Goal: Task Accomplishment & Management: Complete application form

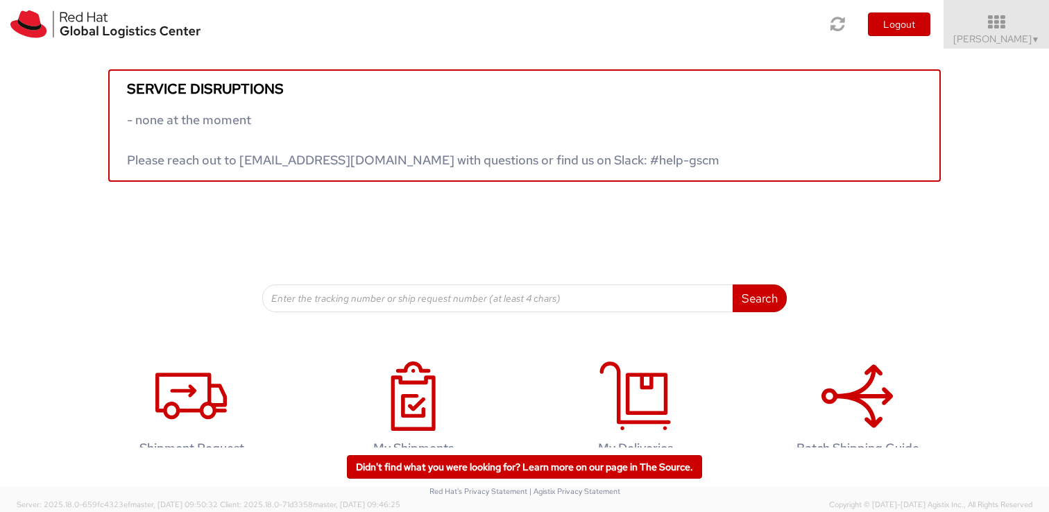
scroll to position [35, 0]
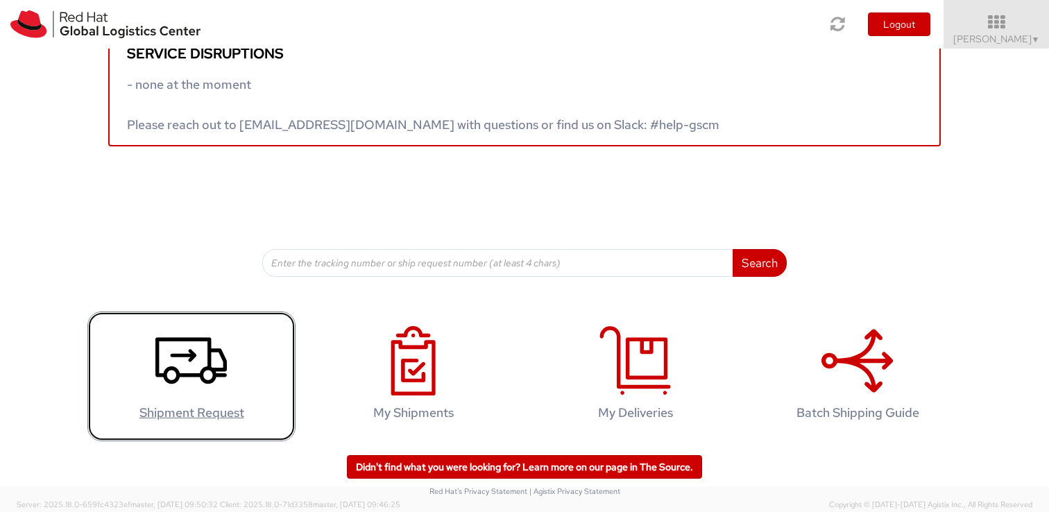
click at [177, 384] on icon at bounding box center [190, 360] width 71 height 69
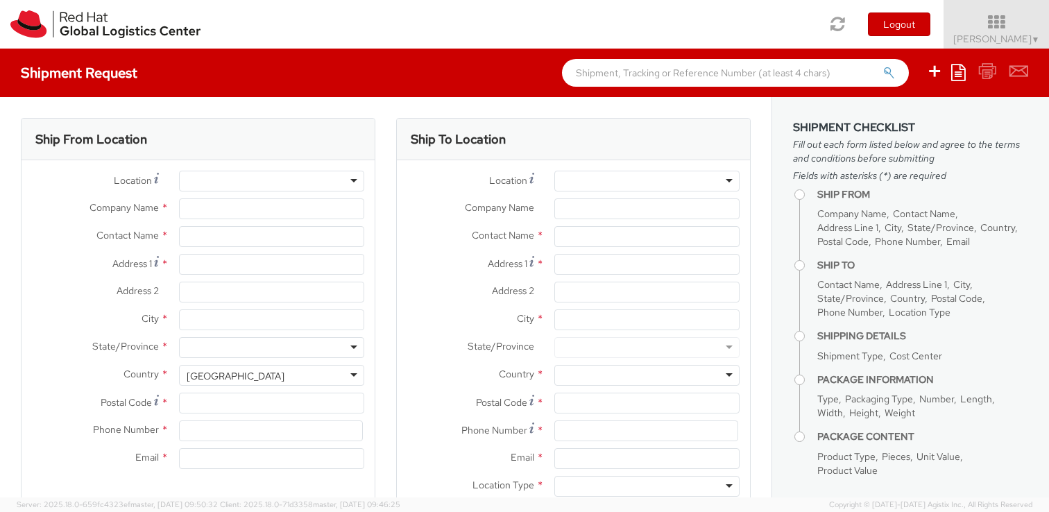
select select
select select "706"
click at [243, 188] on div at bounding box center [271, 181] width 185 height 21
click at [352, 180] on div at bounding box center [271, 181] width 185 height 21
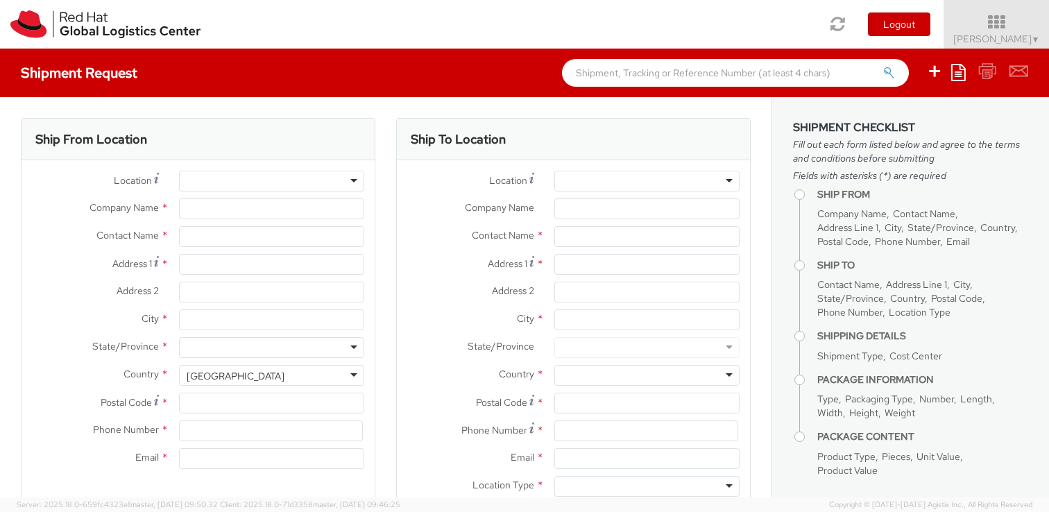
click at [354, 180] on div at bounding box center [271, 181] width 185 height 21
click at [275, 213] on input "Company Name *" at bounding box center [271, 208] width 185 height 21
type input "Red Hat"
type input "Dave Tucker"
type input "441252362907"
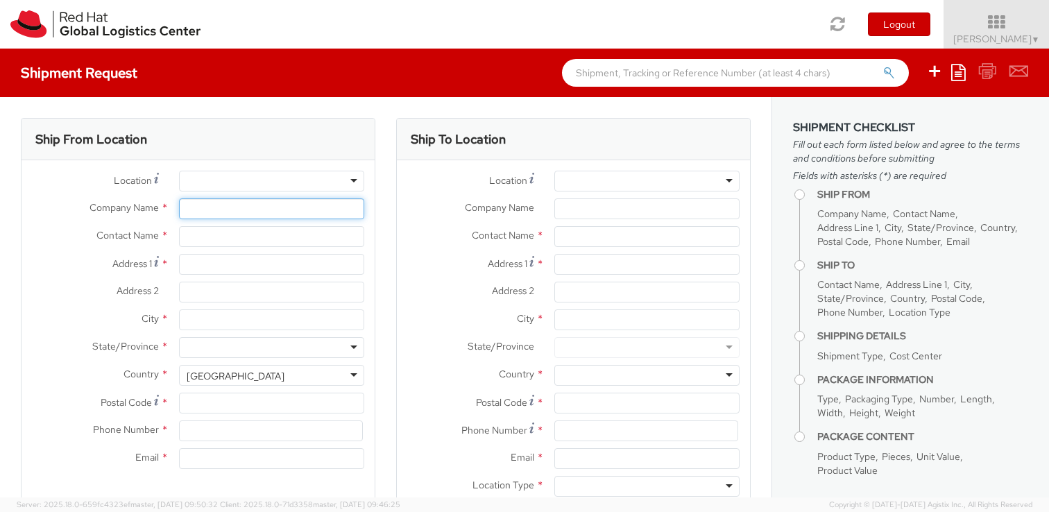
type input "datucker@redhat.com"
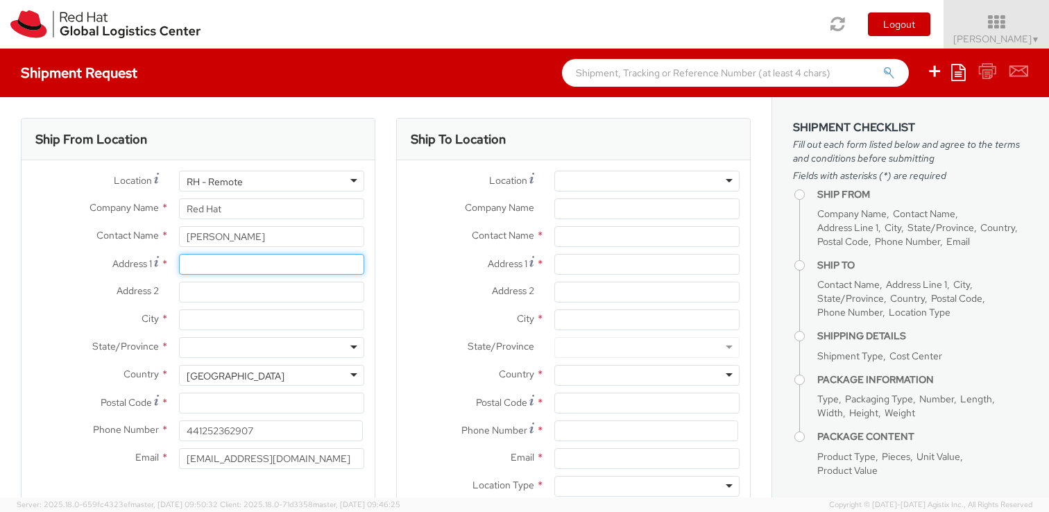
click at [277, 267] on input "Address 1 *" at bounding box center [271, 264] width 185 height 21
type input "6 Granary Way"
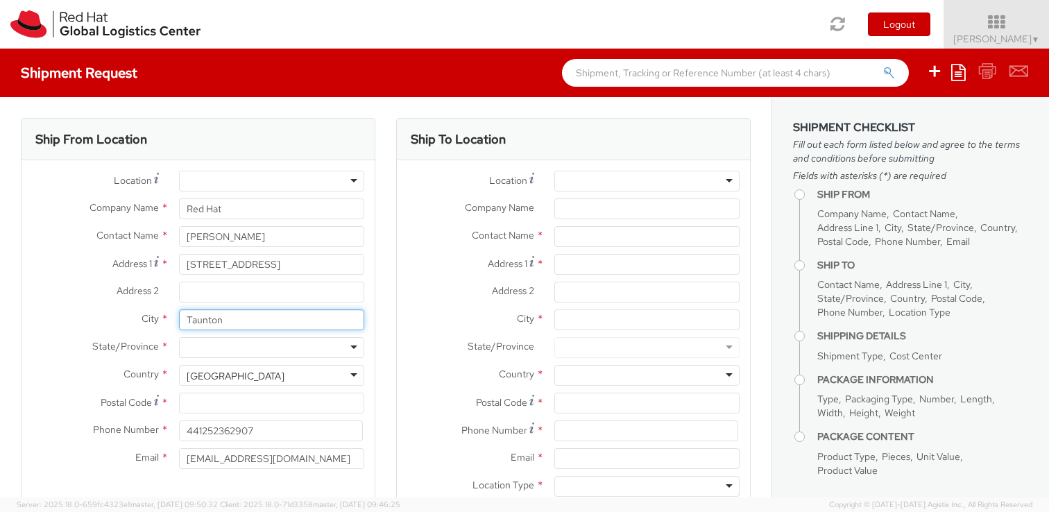
type input "Taunton"
click at [252, 300] on input "Address 2 *" at bounding box center [271, 292] width 185 height 21
type input "Trull"
click at [239, 349] on div at bounding box center [271, 347] width 185 height 21
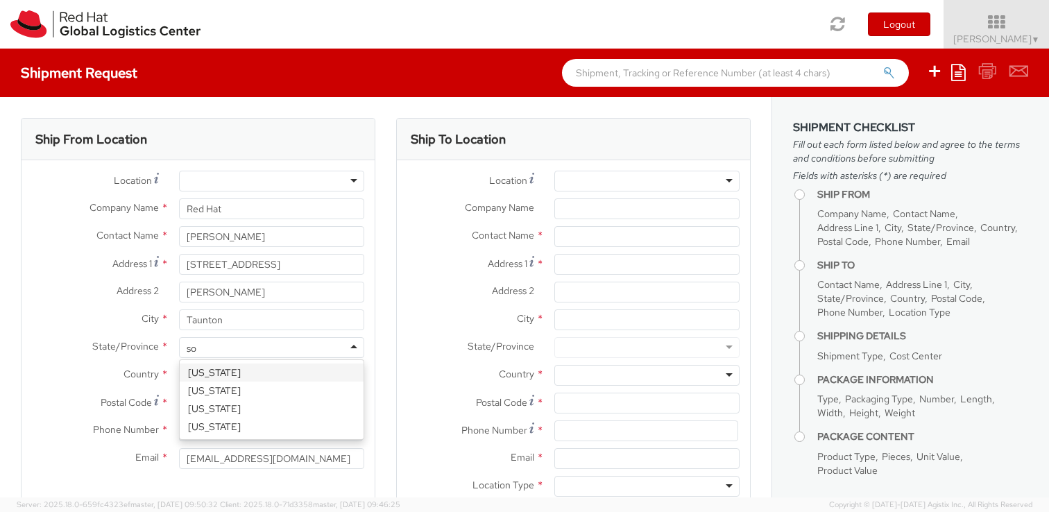
type input "s"
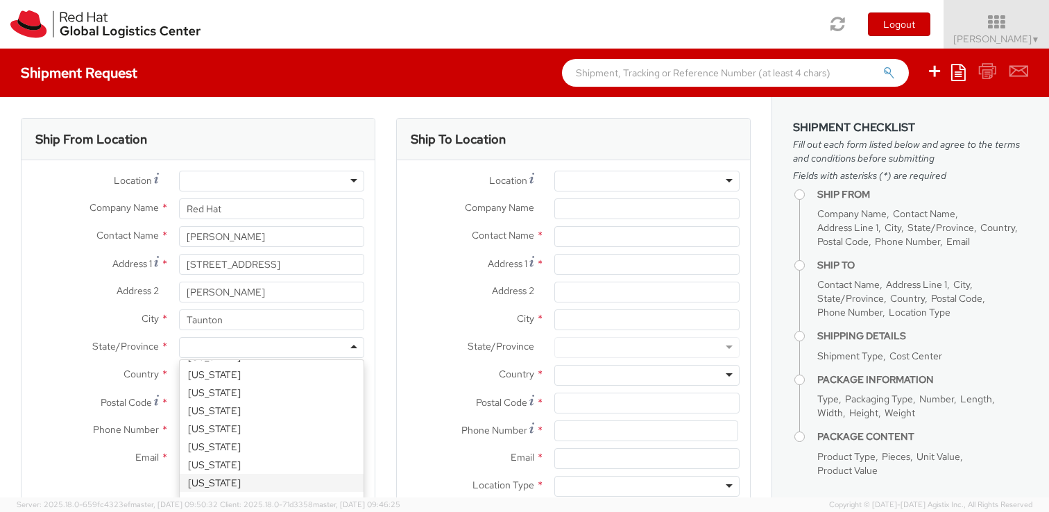
click at [114, 363] on div "State/Province * Alabama Alaska Arizona Arkansas Armed Forces Americas Armed Fo…" at bounding box center [198, 351] width 353 height 28
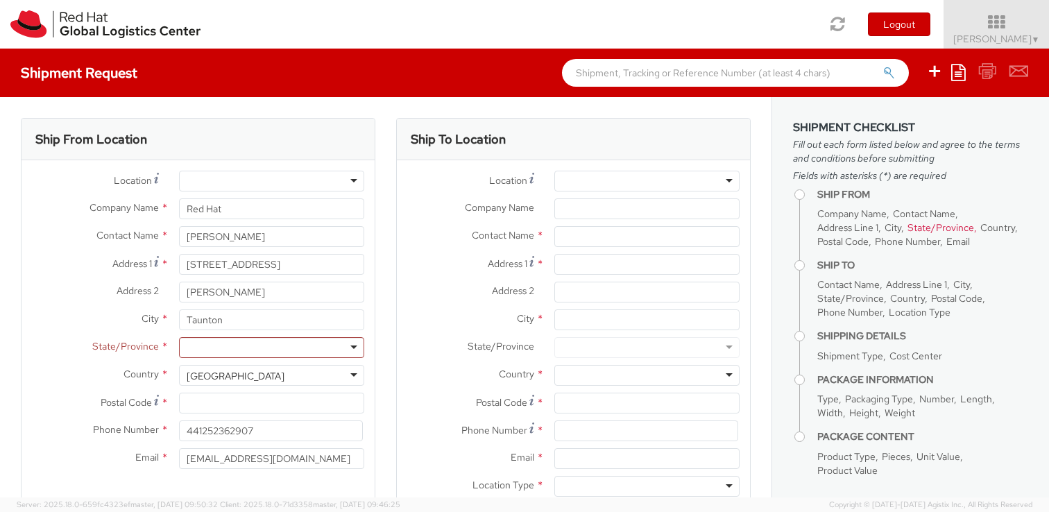
click at [223, 369] on div "United States" at bounding box center [236, 376] width 98 height 14
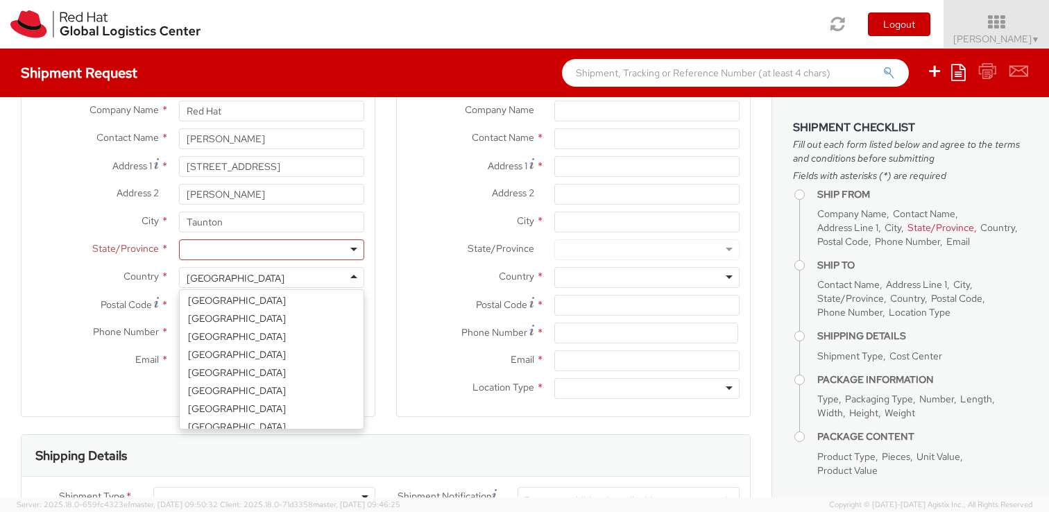
scroll to position [3512, 0]
select select "CM"
select select "KGS"
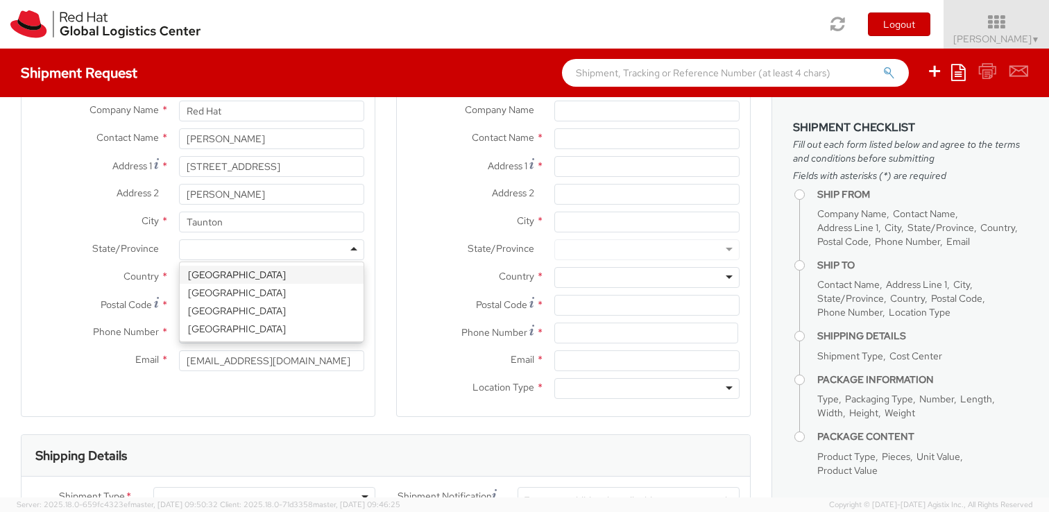
scroll to position [0, 0]
click at [219, 242] on div at bounding box center [271, 249] width 185 height 21
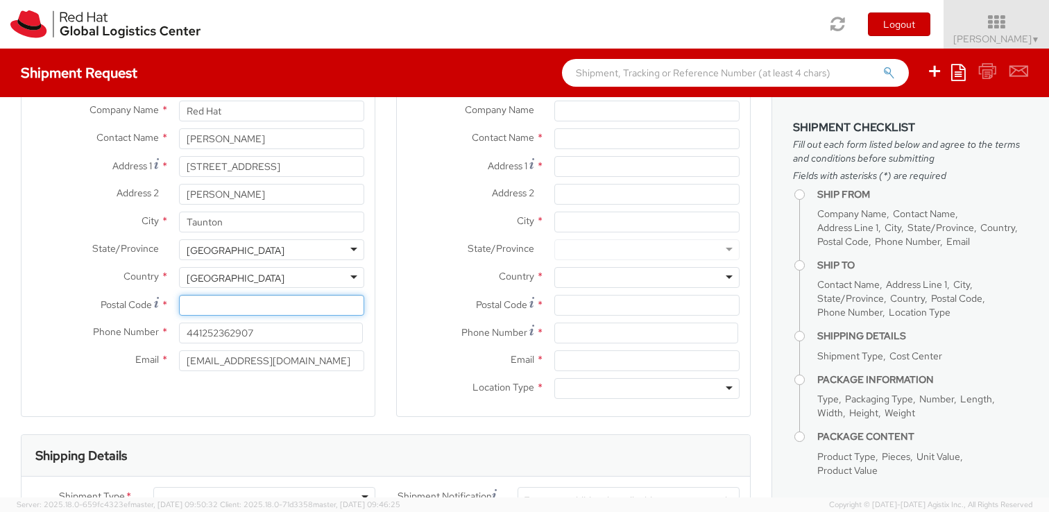
click at [216, 311] on input "Postal Code *" at bounding box center [271, 305] width 185 height 21
type input "TA3 7HX"
click at [269, 334] on input "441252362907" at bounding box center [271, 333] width 184 height 21
click at [200, 334] on input "441252362907" at bounding box center [271, 333] width 184 height 21
type input "447500785225"
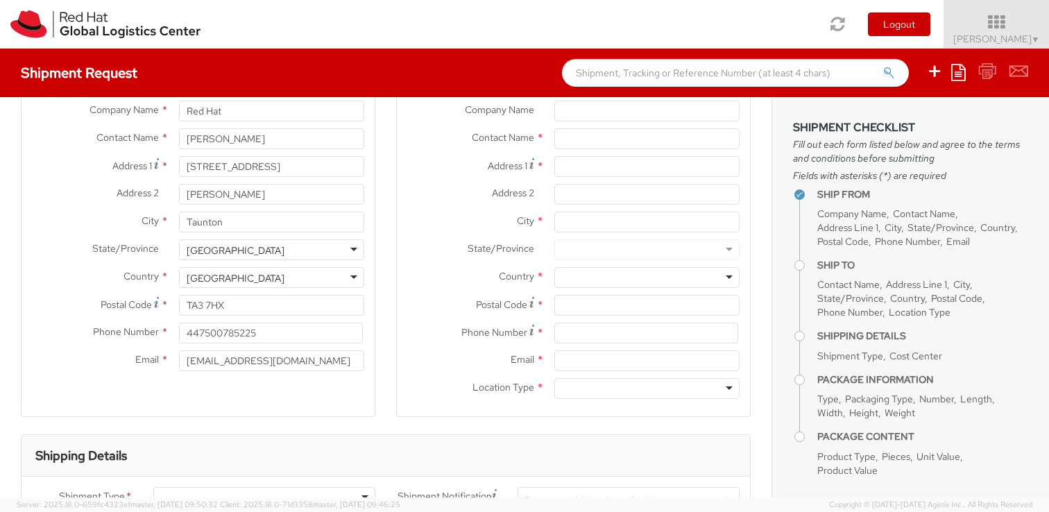
click at [262, 391] on div "Ship From Location Location * RH - Amsterdam - MSO RH - Amsterdam Data Center R…" at bounding box center [198, 218] width 354 height 397
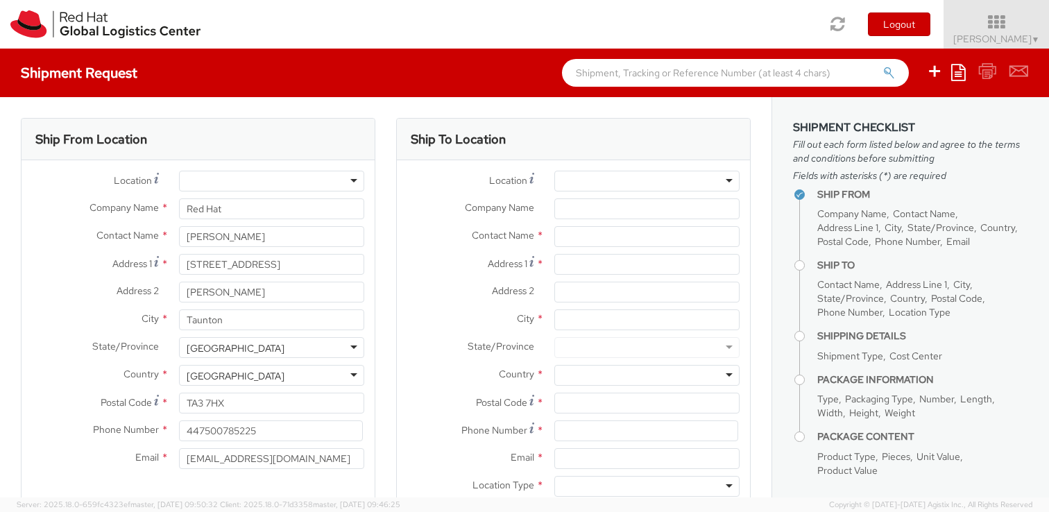
click at [635, 180] on div at bounding box center [646, 181] width 185 height 21
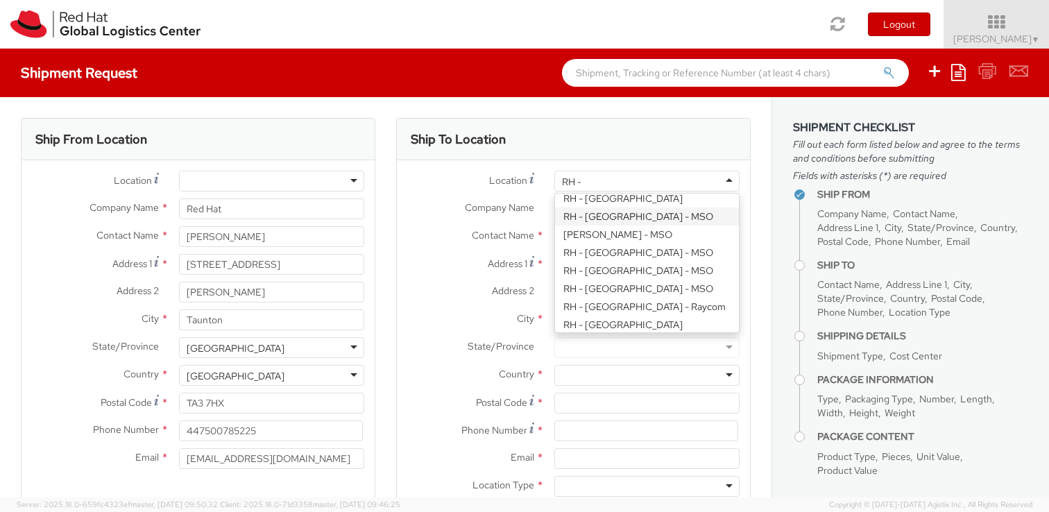
scroll to position [1495, 0]
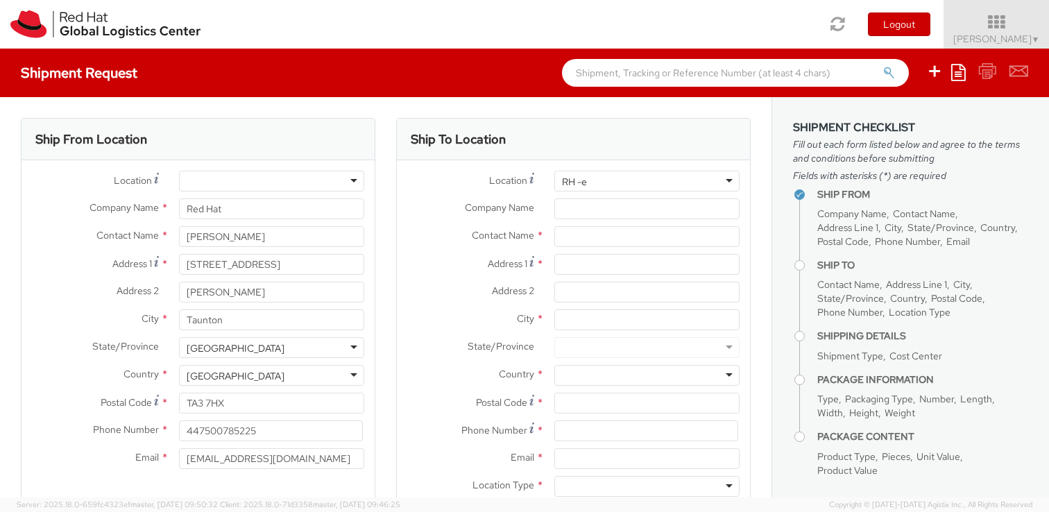
type input "RH -e"
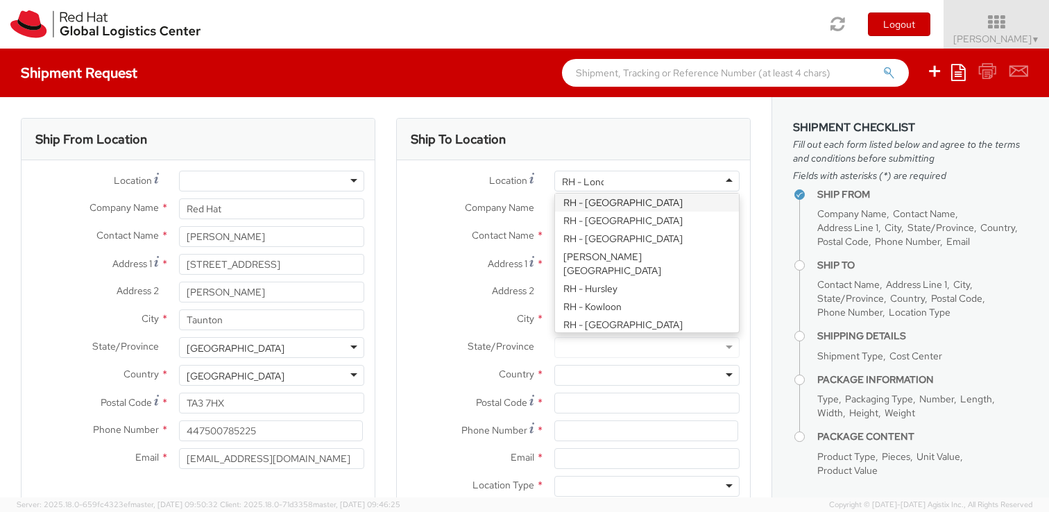
scroll to position [0, 0]
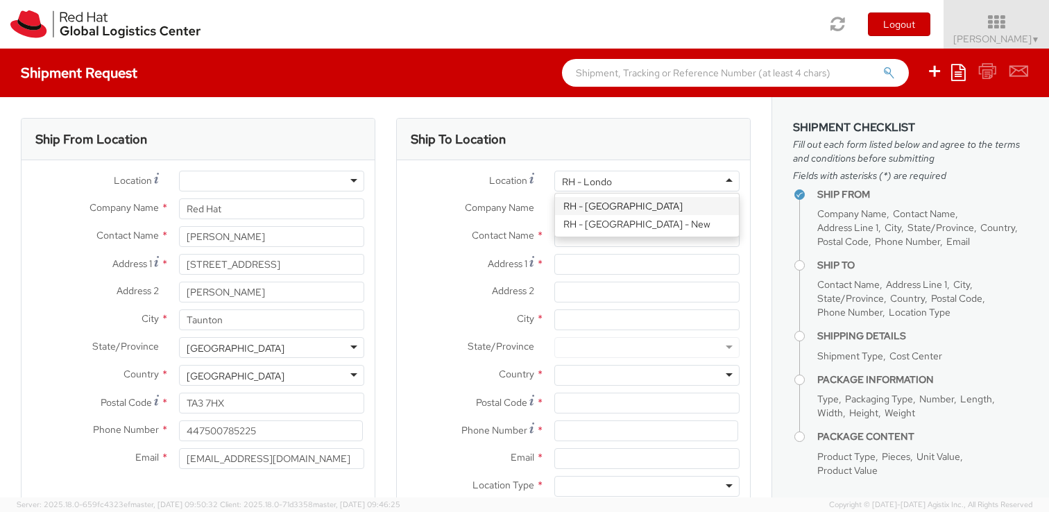
type input "RH - London"
type input "Red Hat UK Limited"
type input "20 York Rd"
type input "LONDON"
type input "SE1 7ND"
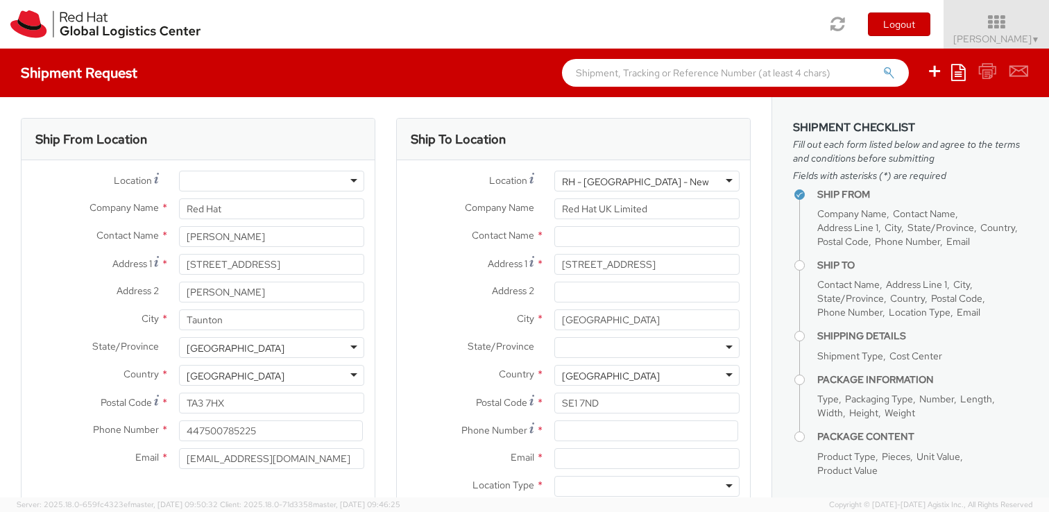
click at [687, 176] on div "RH - London - New" at bounding box center [646, 181] width 185 height 21
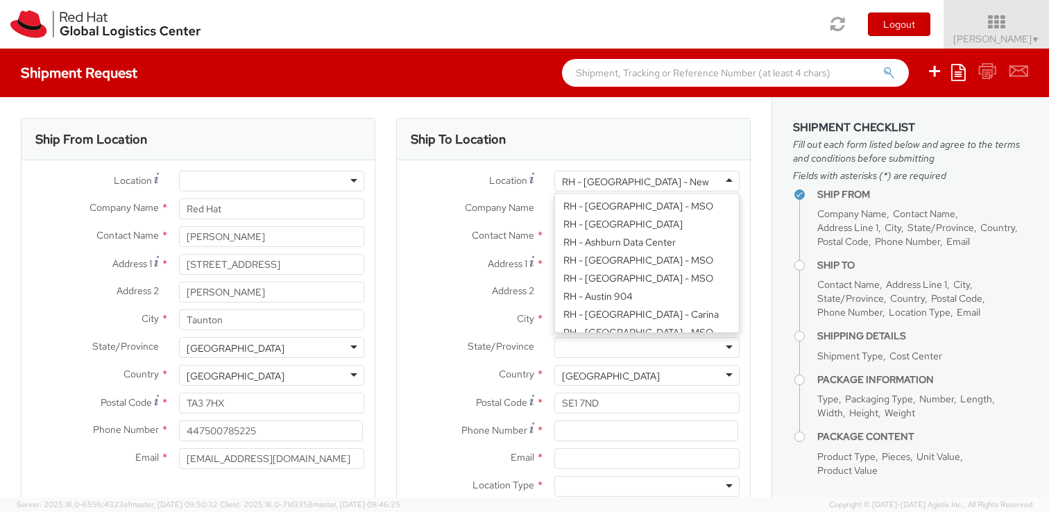
type input "Peninsular House"
type input "30-36 Monument Street, 4th Floor"
type input "EC3R8NB"
type input "44 207 009 4444"
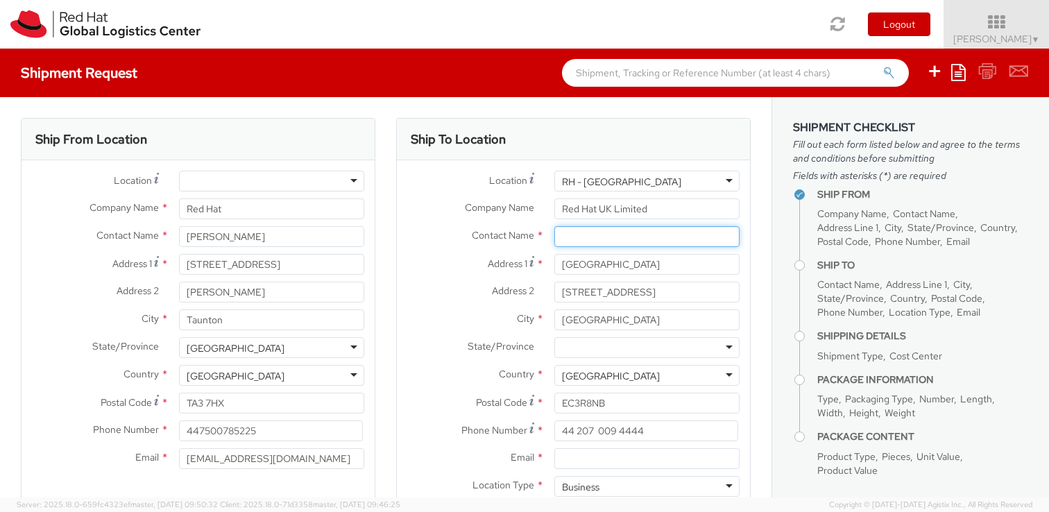
click at [591, 239] on input "text" at bounding box center [646, 236] width 185 height 21
paste input "Attn: Red Hat IT - Endpoint Systems"
type input "Attn: Red Hat IT - Endpoint Systems"
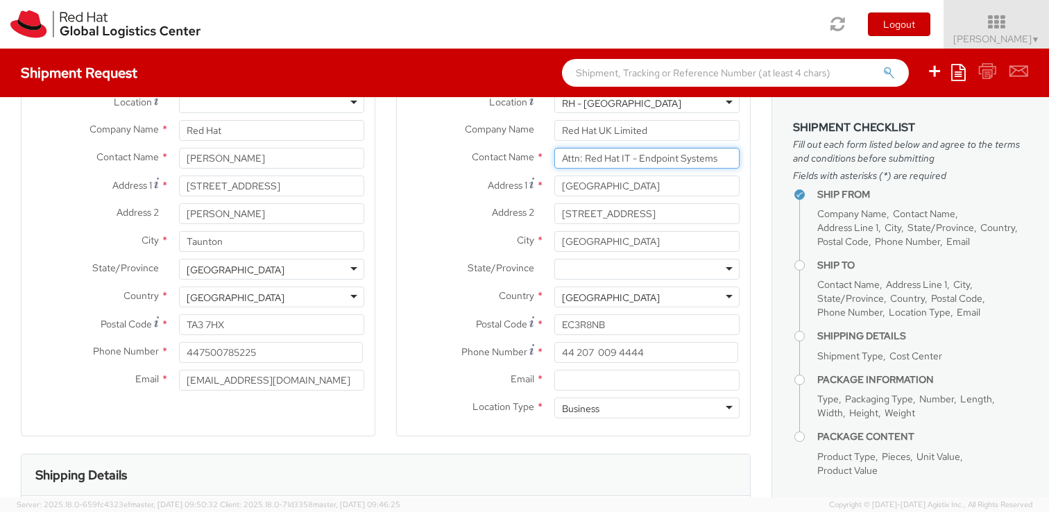
scroll to position [89, 0]
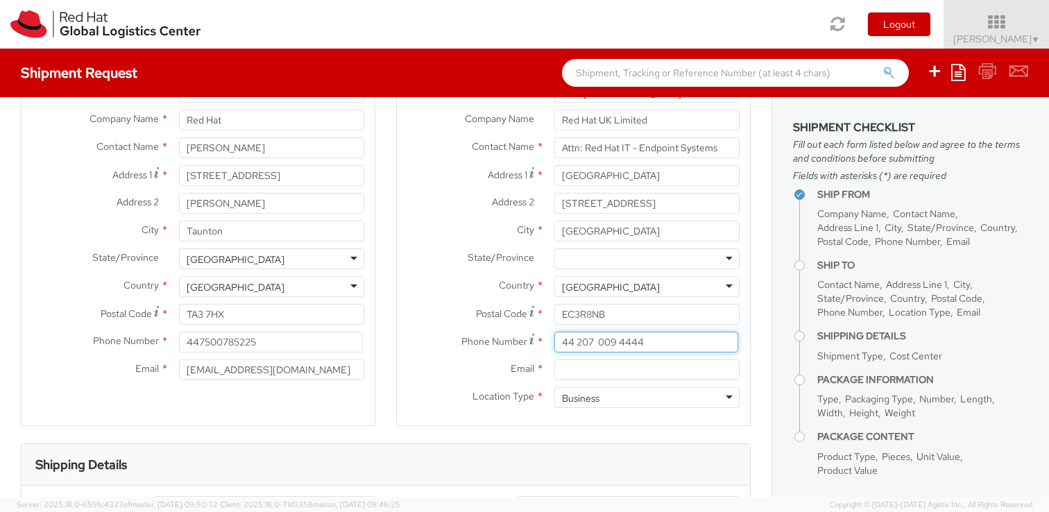
click at [674, 341] on input "44 207 009 4444" at bounding box center [646, 342] width 184 height 21
paste input
type input "44 207 009 4444"
click at [618, 373] on input "Email *" at bounding box center [646, 369] width 185 height 21
paste input "laptop-return@redhat.com"
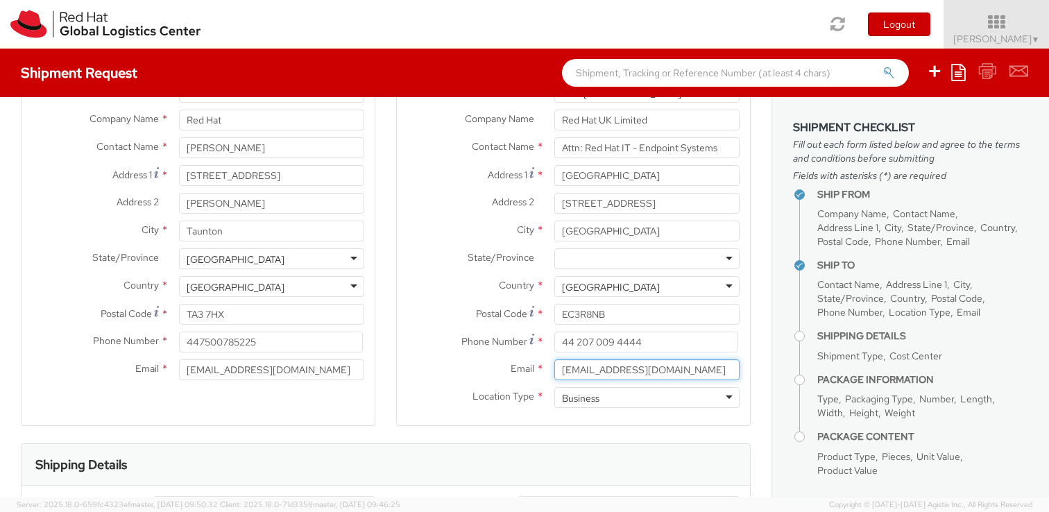
type input "laptop-return@redhat.com"
click at [479, 397] on span "Location Type" at bounding box center [503, 396] width 62 height 12
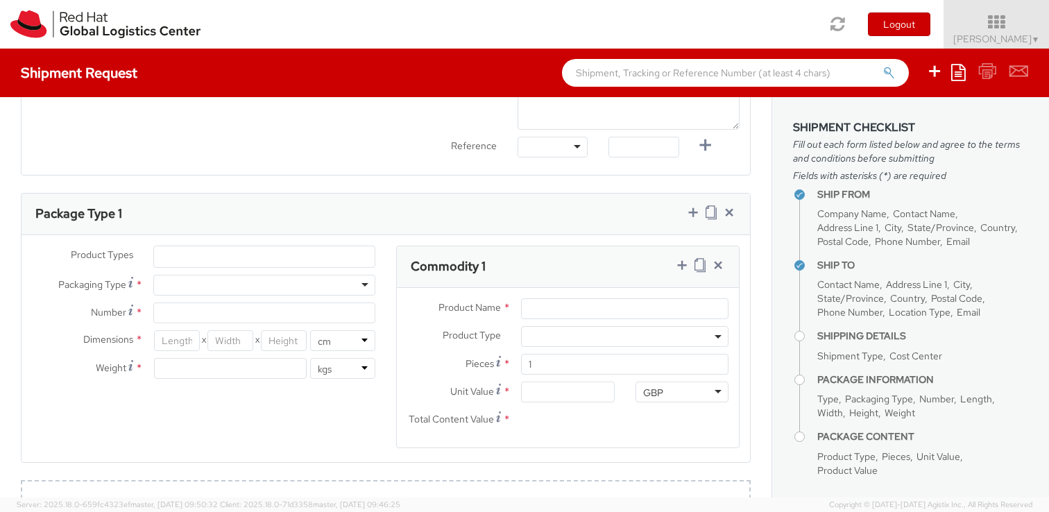
scroll to position [608, 0]
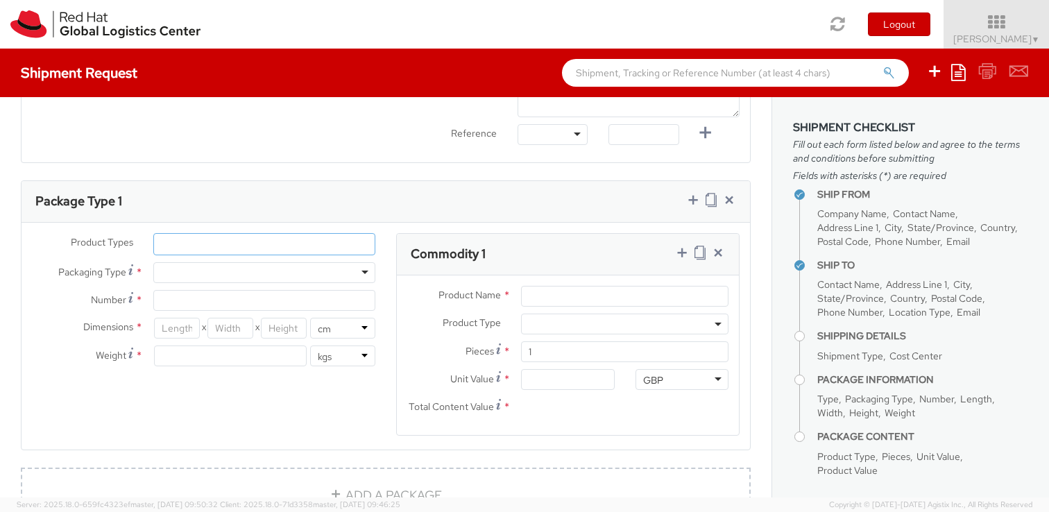
click at [282, 243] on ul at bounding box center [264, 244] width 221 height 21
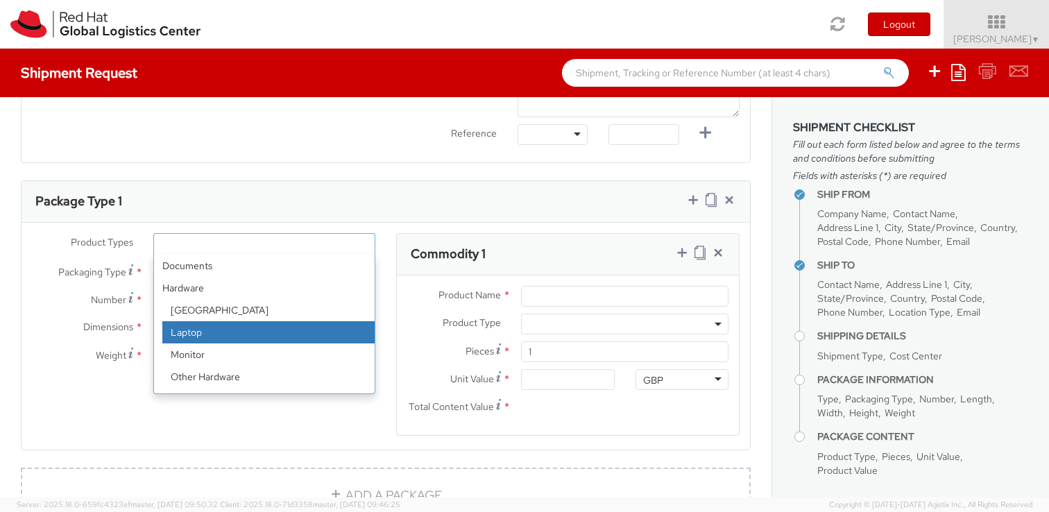
select select "LAPTOP"
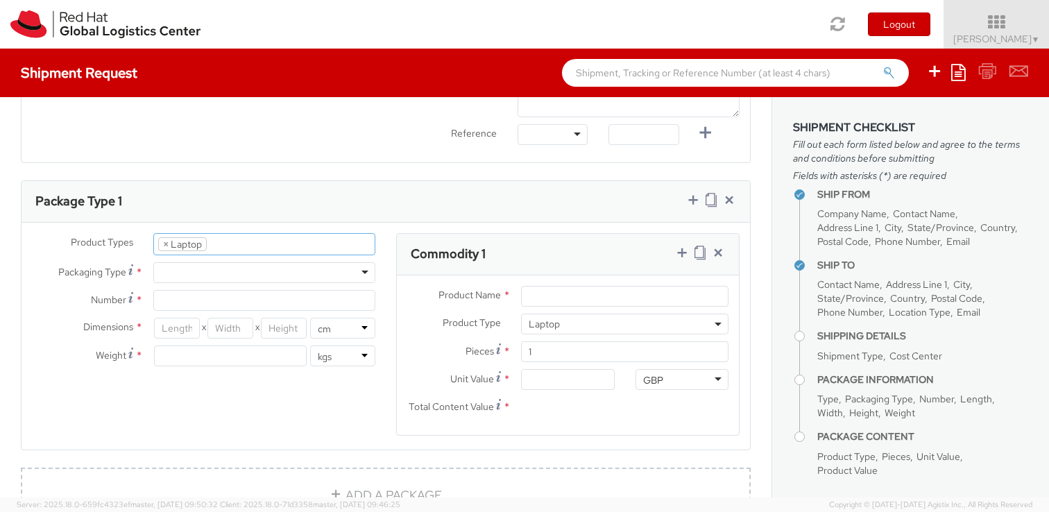
select select "LAPTOP"
click at [240, 275] on div at bounding box center [264, 272] width 222 height 21
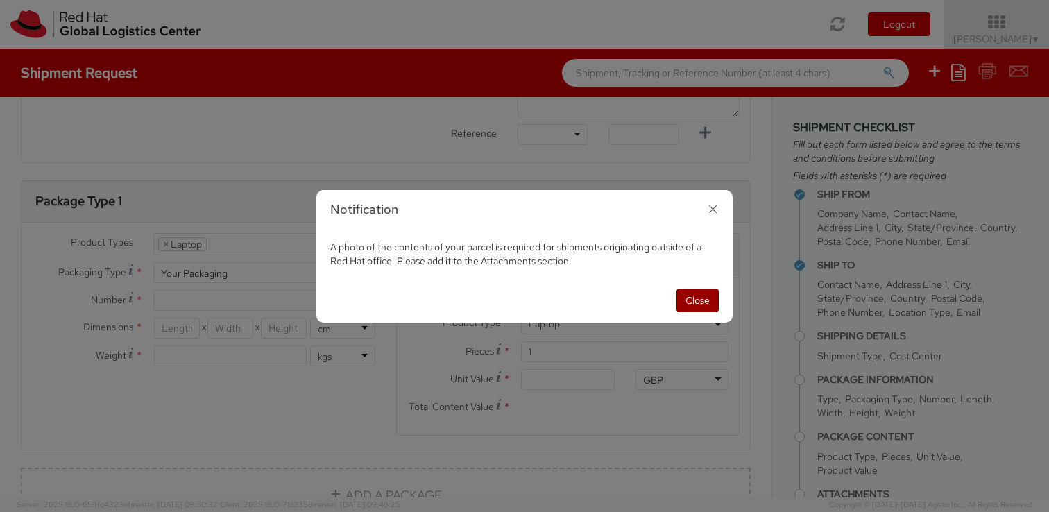
click at [694, 298] on button "Close" at bounding box center [697, 301] width 42 height 24
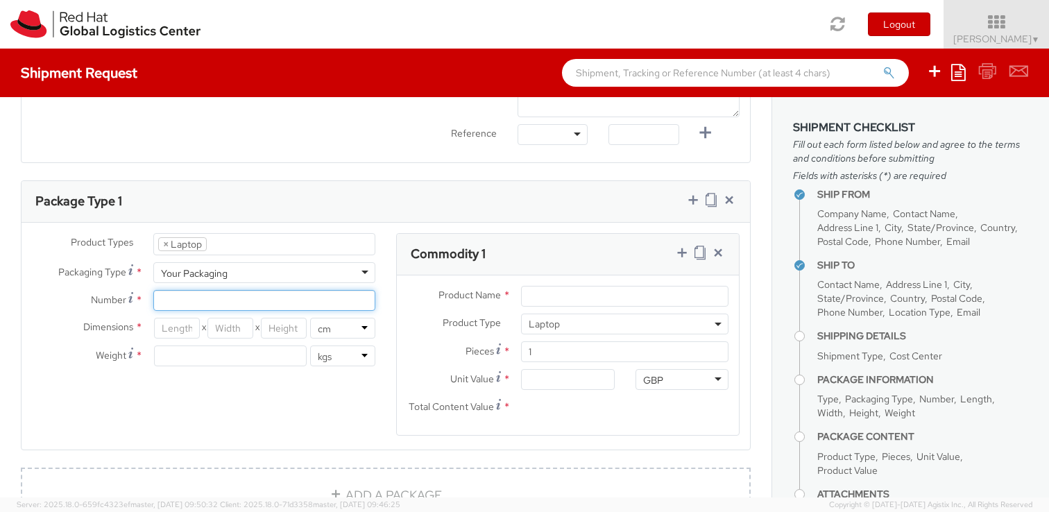
click at [245, 306] on input "Number *" at bounding box center [264, 300] width 222 height 21
type input "1"
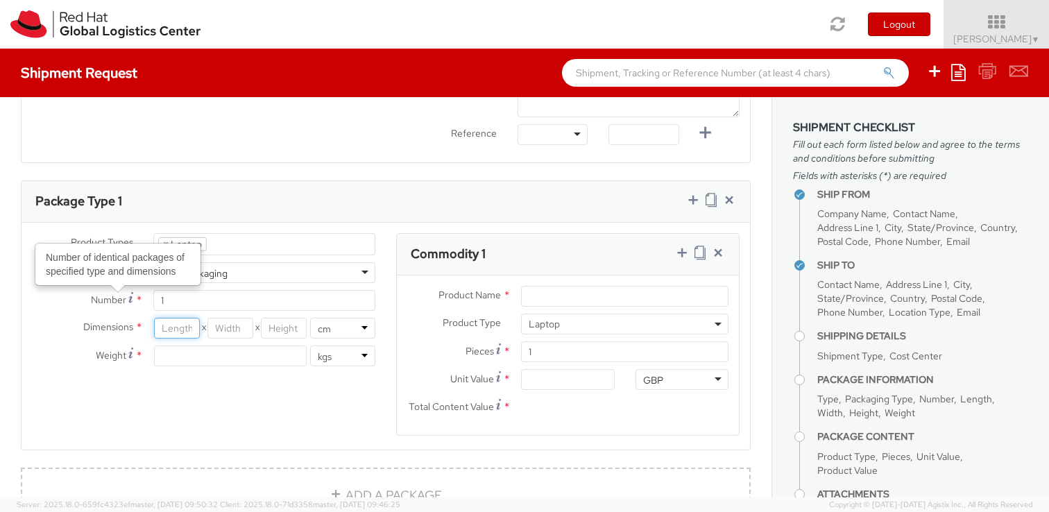
click at [172, 323] on input "number" at bounding box center [177, 328] width 46 height 21
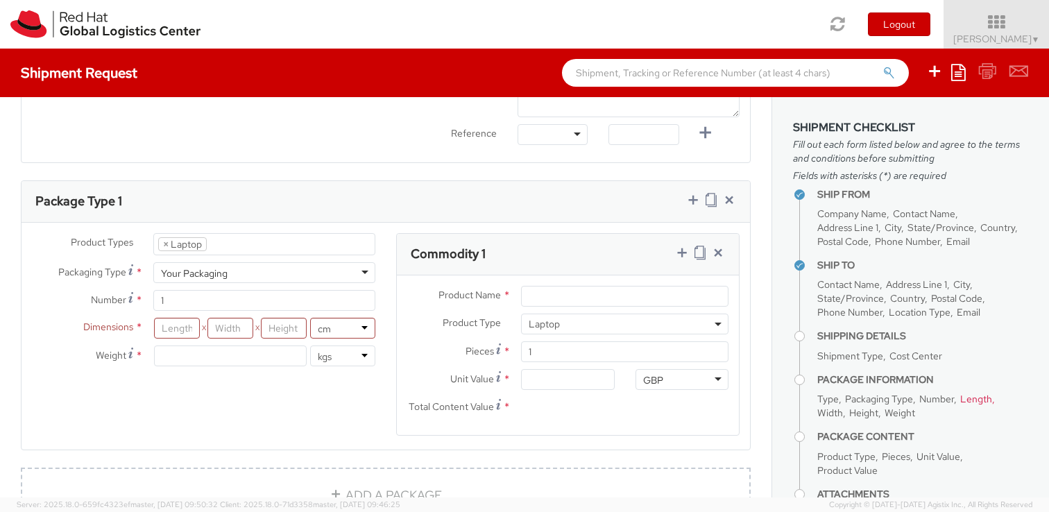
click at [205, 406] on div "Product Types * Documents Docking Station Laptop Monitor Other Hardware Server …" at bounding box center [386, 343] width 728 height 220
click at [189, 335] on input "number" at bounding box center [177, 328] width 46 height 21
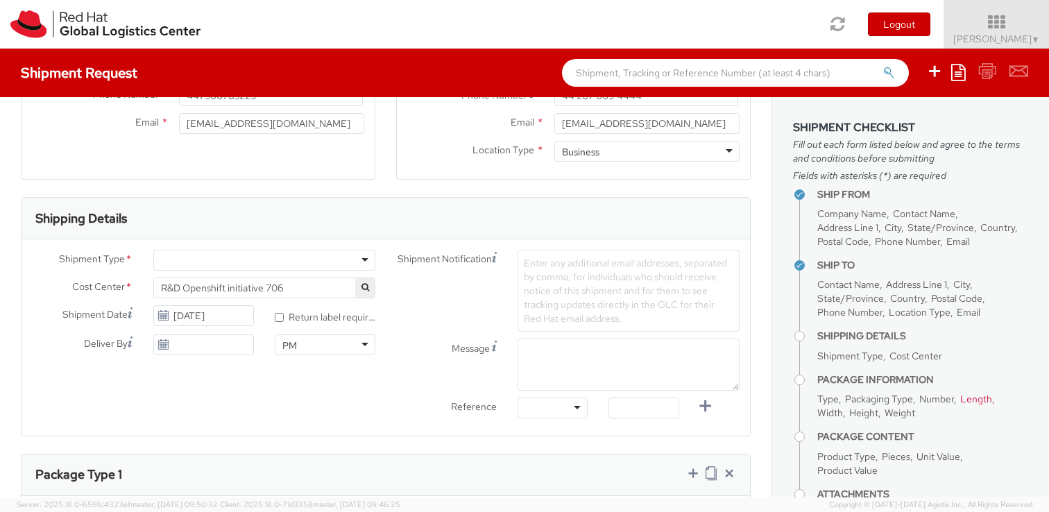
scroll to position [354, 0]
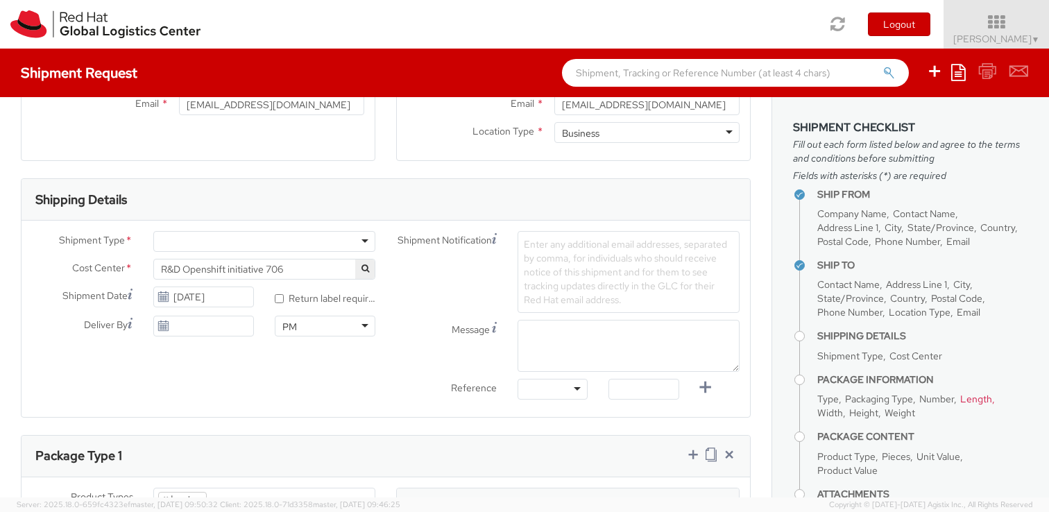
click at [213, 243] on div at bounding box center [264, 241] width 222 height 21
click at [257, 269] on span "R&D Openshift initiative 706" at bounding box center [264, 269] width 207 height 12
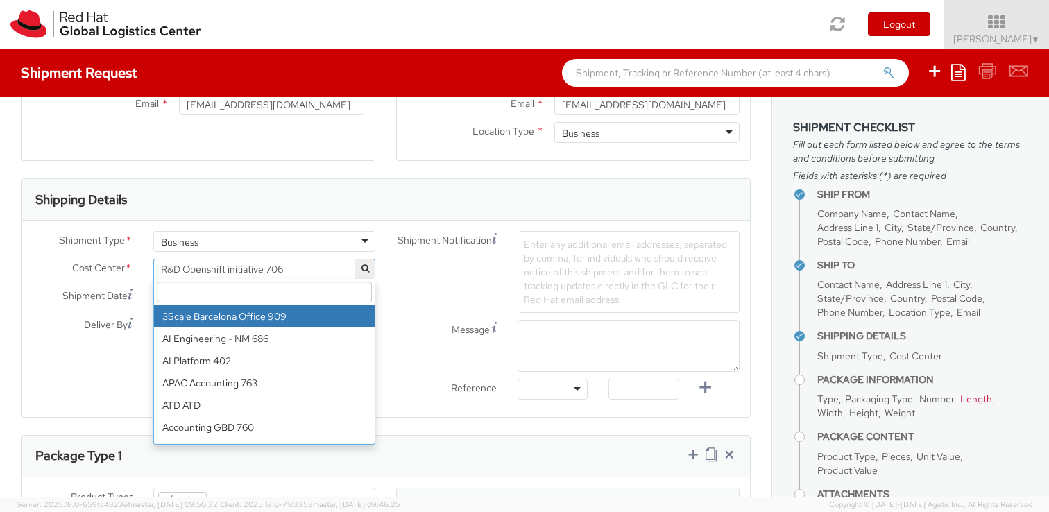
click at [223, 299] on input "search" at bounding box center [264, 292] width 215 height 21
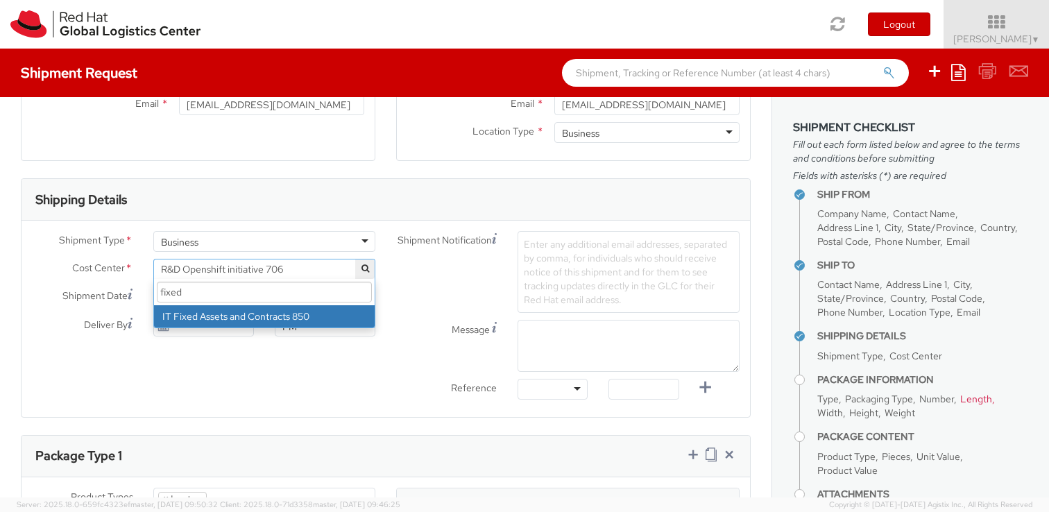
type input "fixed"
select select "850"
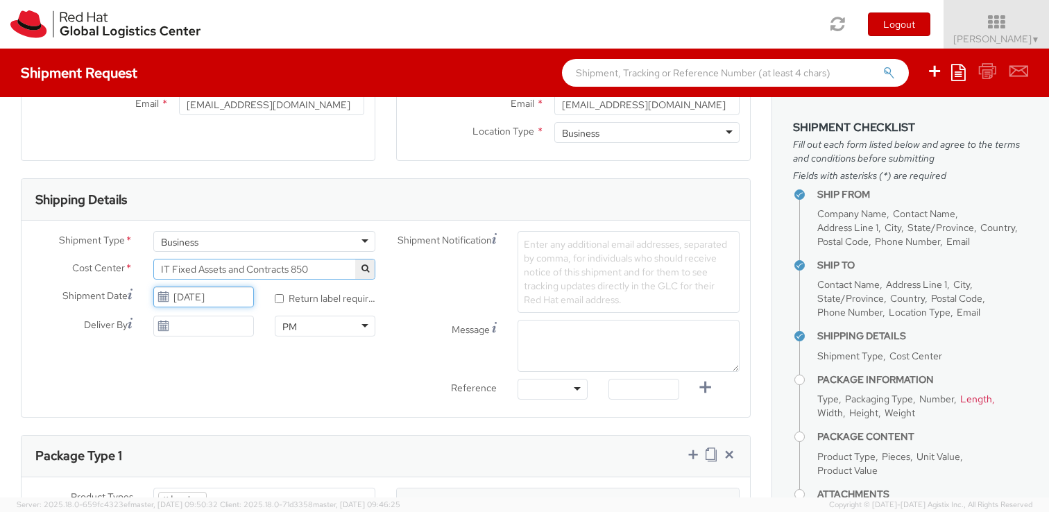
click at [214, 297] on input "09/08/2025" at bounding box center [203, 296] width 101 height 21
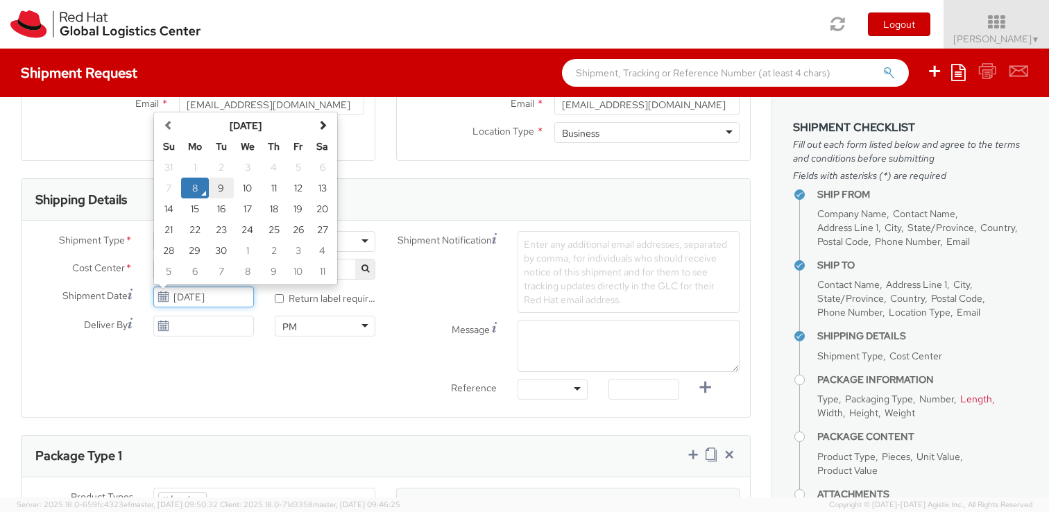
click at [219, 193] on td "9" at bounding box center [221, 188] width 25 height 21
type input "09/09/2025"
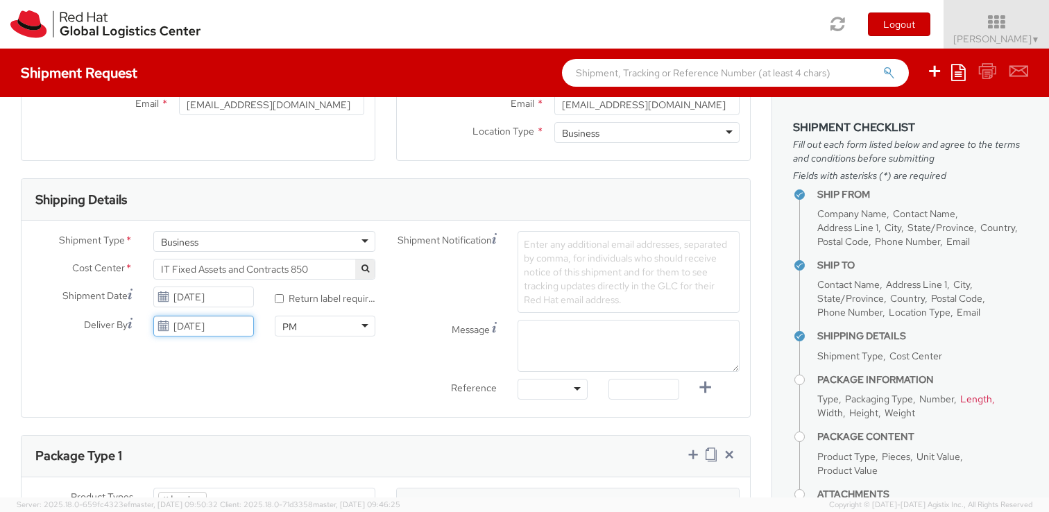
click at [198, 329] on input "09/08/2025" at bounding box center [203, 326] width 101 height 21
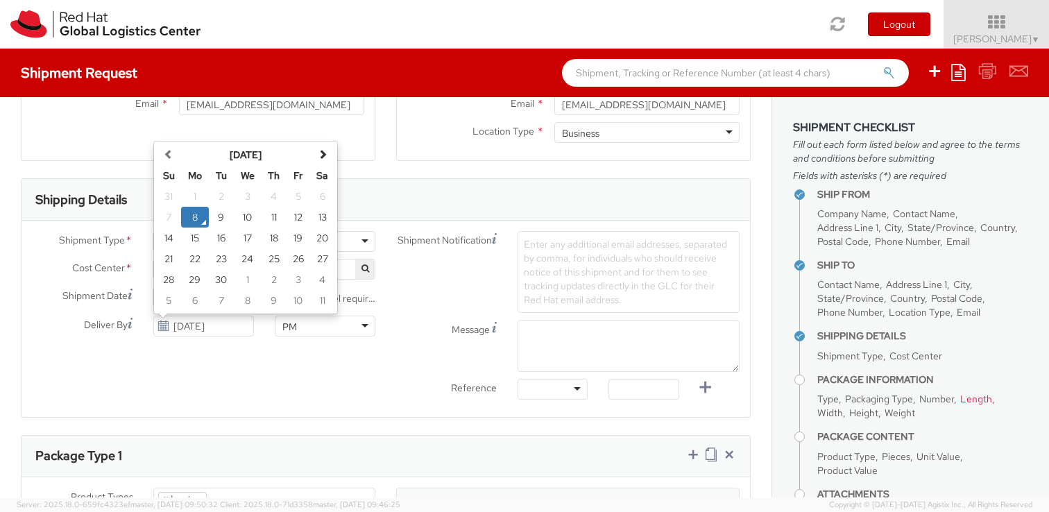
click at [276, 367] on div "Shipment Type * Business Business Batch Business Cost Center * R&D Openshift in…" at bounding box center [386, 318] width 728 height 175
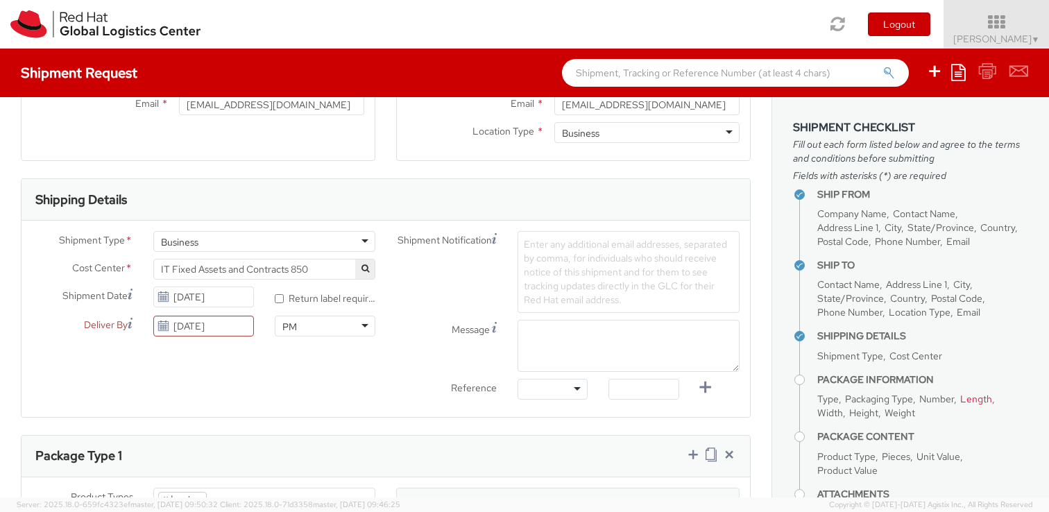
click at [226, 367] on div "Shipment Type * Business Business Batch Business Cost Center * R&D Openshift in…" at bounding box center [386, 318] width 728 height 175
click at [223, 327] on input "09/08/2025" at bounding box center [203, 326] width 101 height 21
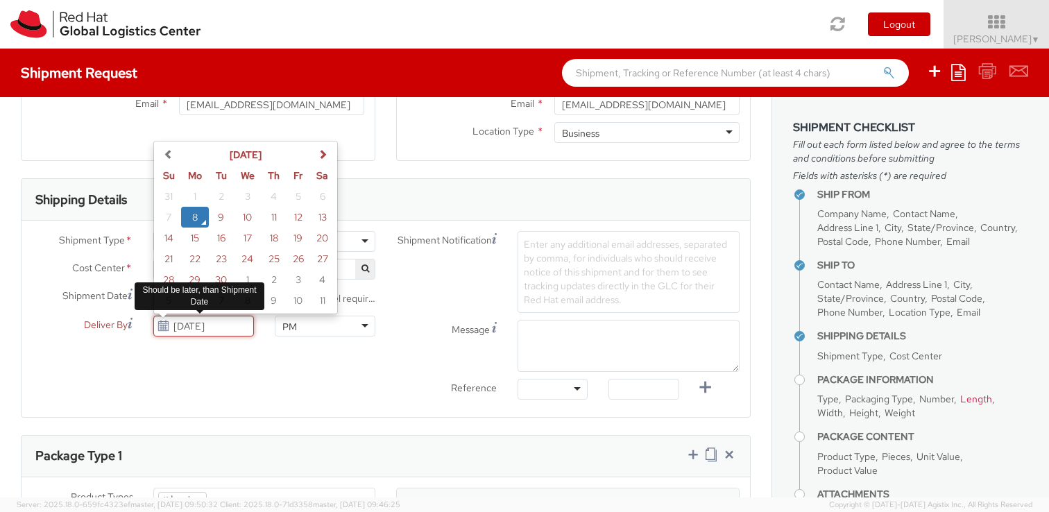
click at [232, 327] on input "09/08/2025" at bounding box center [203, 326] width 101 height 21
type input "0"
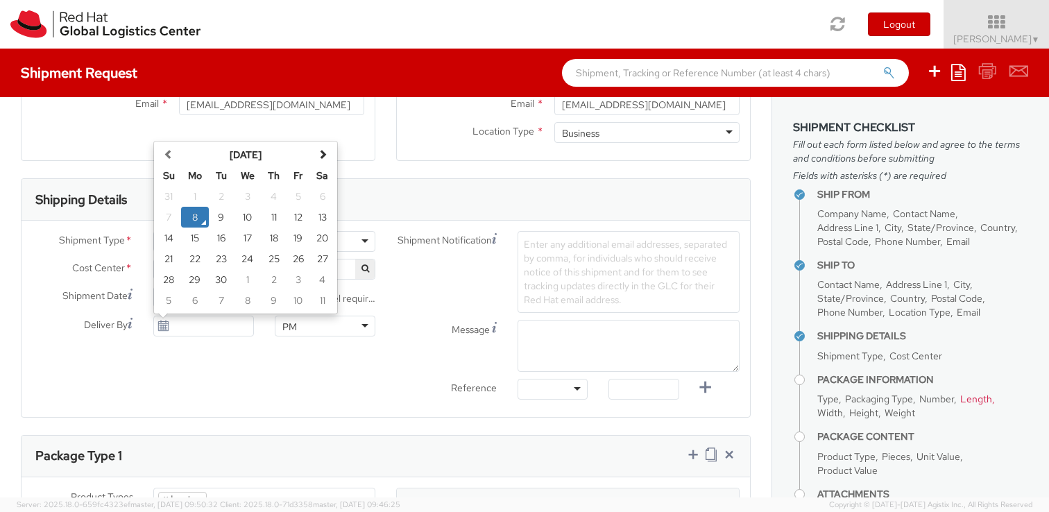
click at [452, 276] on div "Shipment Notification Enter any additional email addresses, separated by comma,…" at bounding box center [568, 272] width 364 height 82
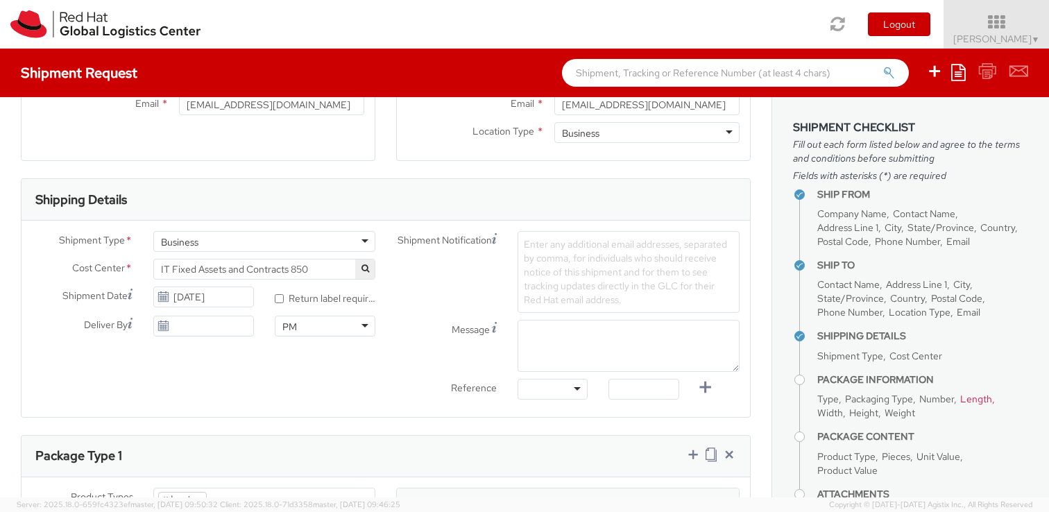
click at [543, 390] on div at bounding box center [552, 389] width 70 height 21
click at [647, 379] on input "text" at bounding box center [643, 389] width 70 height 21
paste input "RPCI0079914"
type input "RPCI0079914"
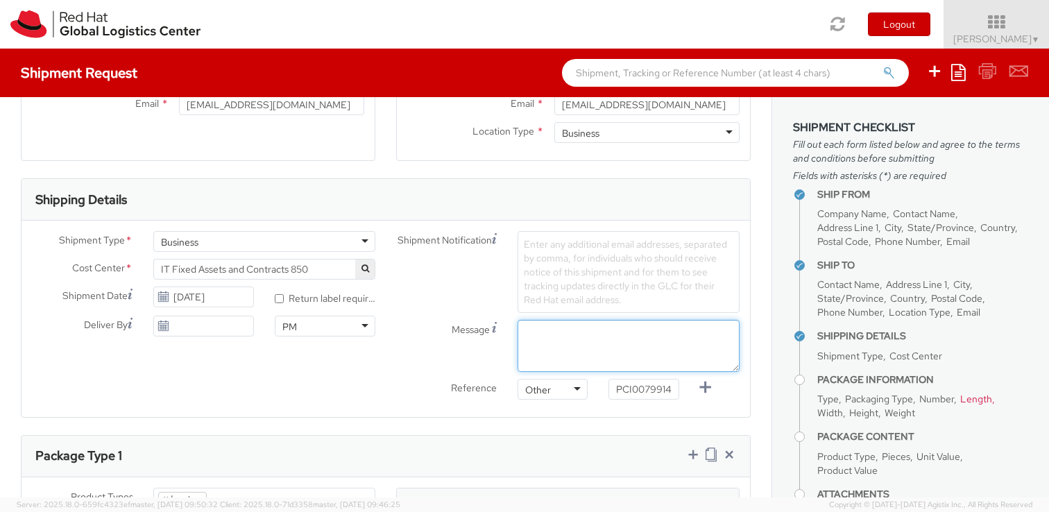
click at [624, 345] on textarea "Message" at bounding box center [628, 346] width 222 height 52
click at [587, 264] on div "Enter any additional email addresses, separated by comma, for individuals who s…" at bounding box center [628, 272] width 222 height 82
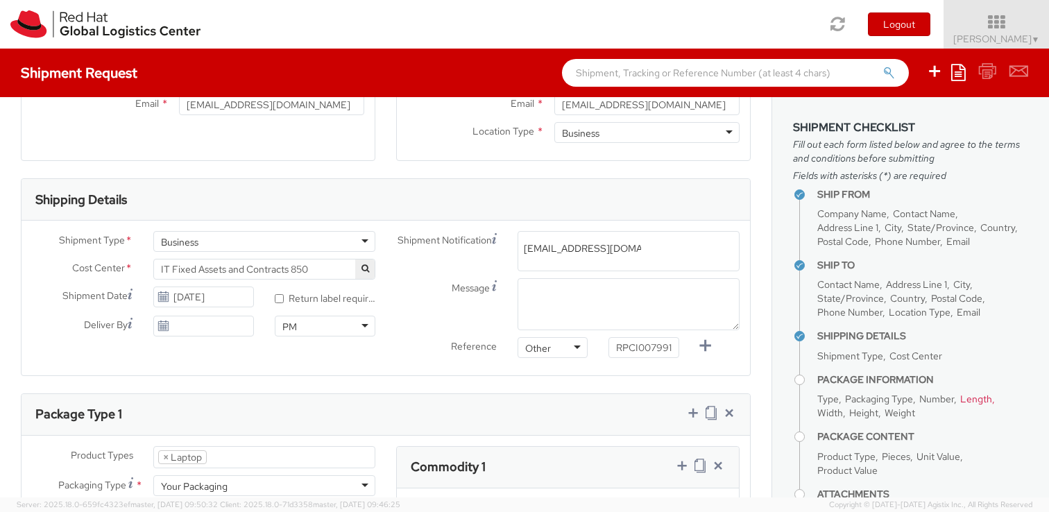
type input "emea-eshub@redhat.com"
click at [392, 364] on div "Reference Other Other Other Purchase Order Number Reference Number RPCI0079914" at bounding box center [568, 351] width 364 height 28
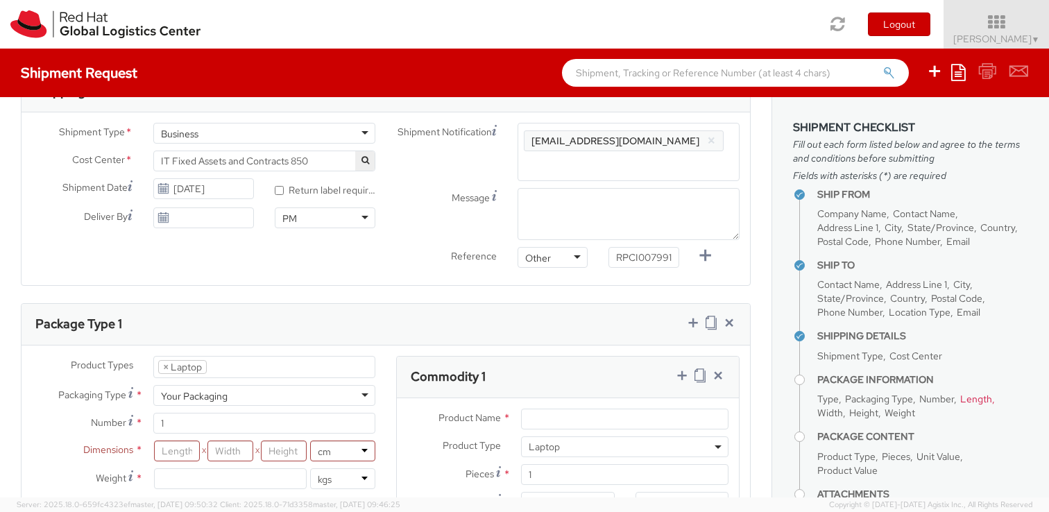
scroll to position [455, 0]
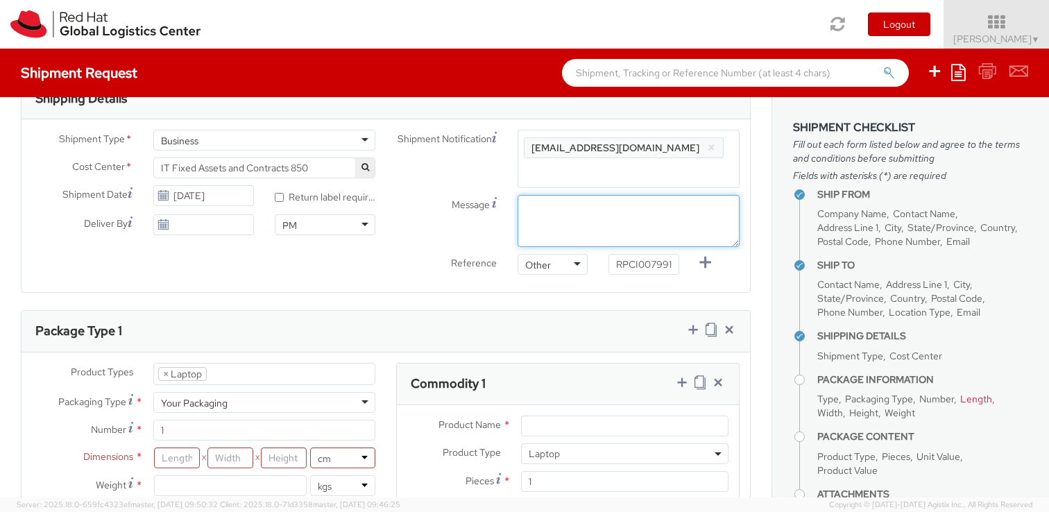
click at [563, 221] on textarea "Message" at bounding box center [628, 221] width 222 height 52
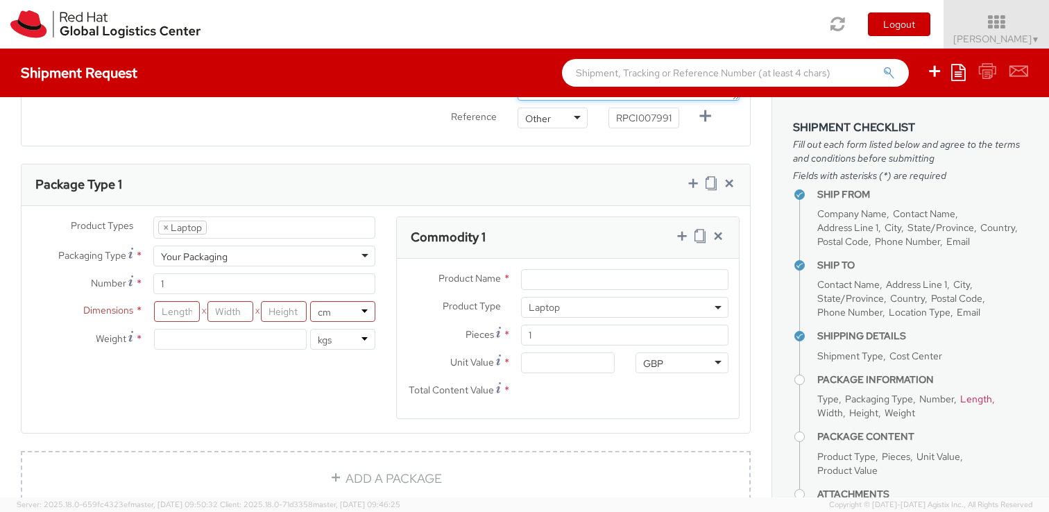
scroll to position [615, 0]
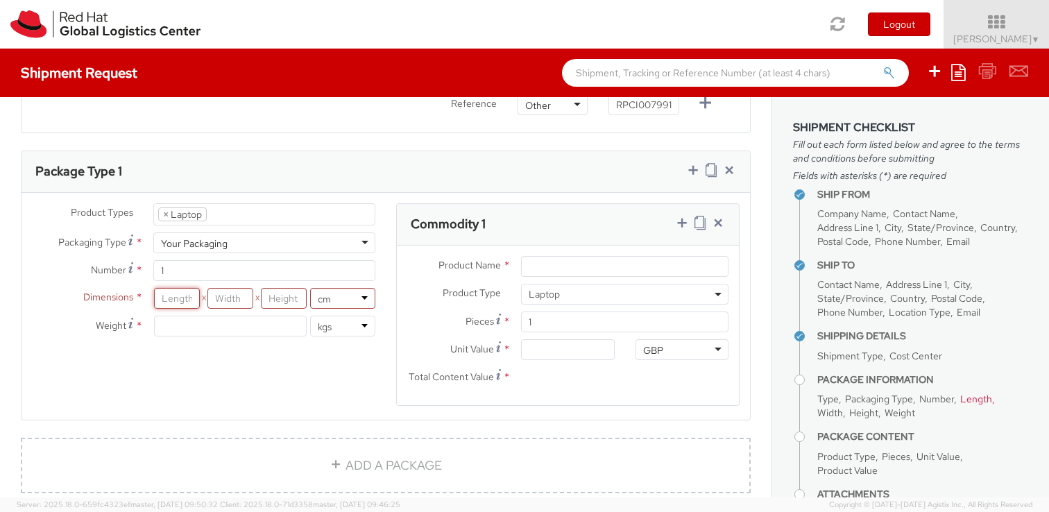
click at [167, 295] on input "number" at bounding box center [177, 298] width 46 height 21
click at [537, 265] on input "Product Name *" at bounding box center [624, 266] width 207 height 21
paste input "Apple 13" MBP"
click at [563, 267] on input "Apple 13" MBP" at bounding box center [624, 266] width 207 height 21
type input "Apple 14" MBP"
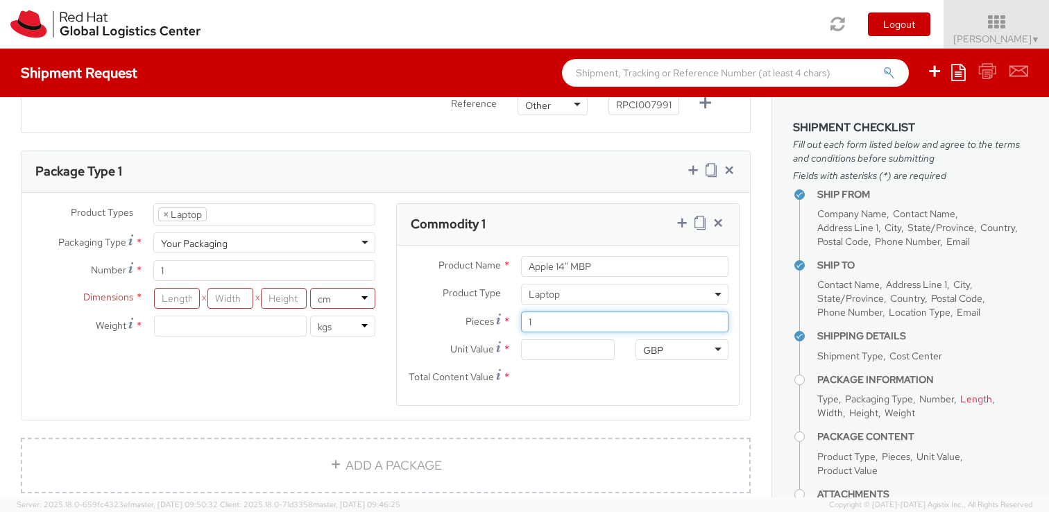
click at [568, 321] on input "1" at bounding box center [624, 321] width 207 height 21
type input "11"
type input "0.00"
type input "11"
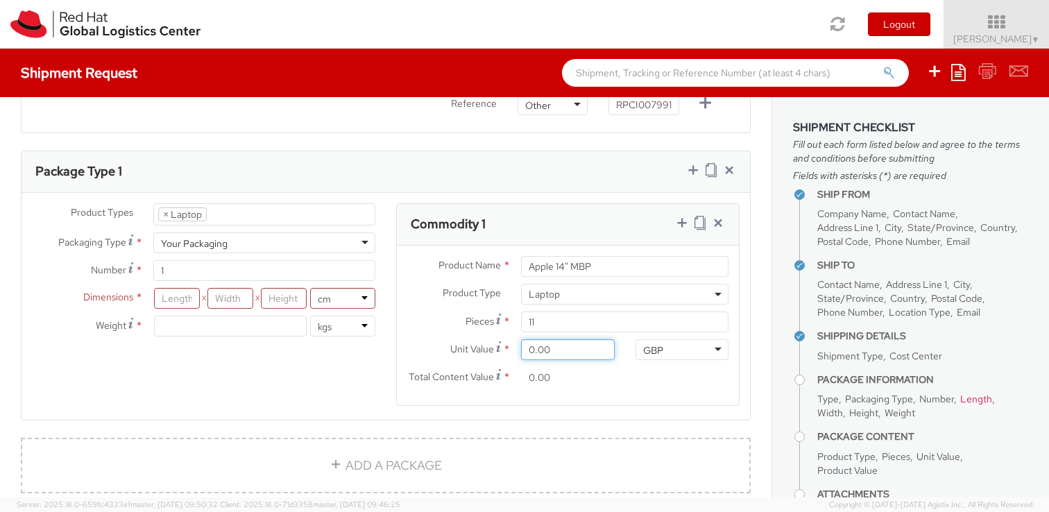
click at [567, 358] on input "0.00" at bounding box center [567, 349] width 93 height 21
type input "4.00"
type input "44.00"
type input "45.00"
type input "495.00"
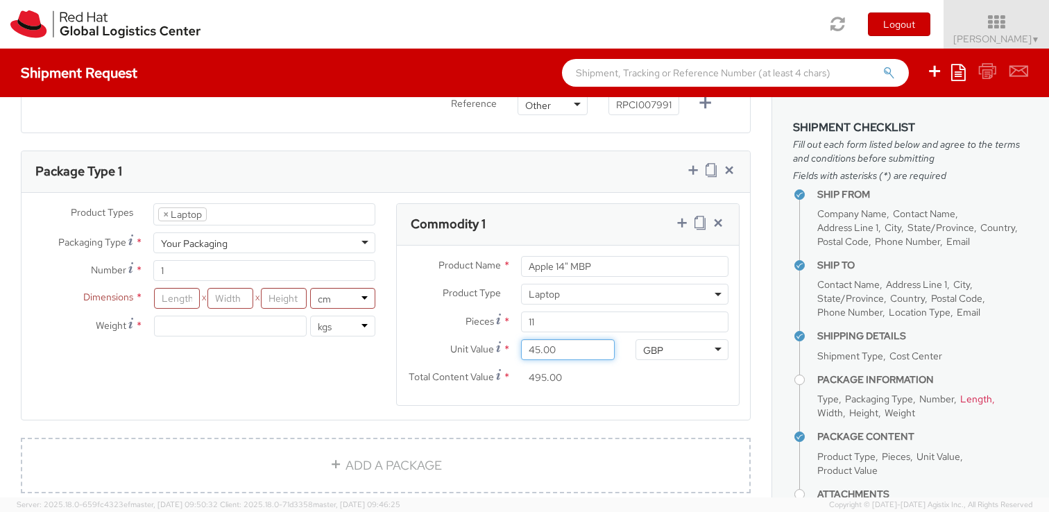
type input "450.00"
type input "4,950.00"
click at [569, 325] on input "11" at bounding box center [624, 321] width 207 height 21
type input "1"
type input "450.00"
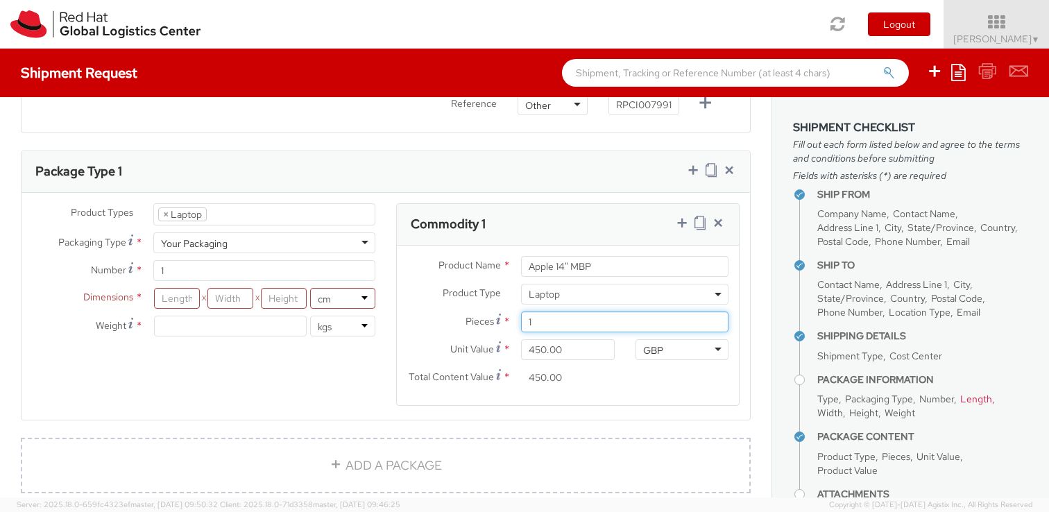
type input "1"
click at [600, 350] on input "450.00" at bounding box center [567, 349] width 93 height 21
click at [626, 355] on div "GBP GBP ADP AED AFN ALL AMD AOA ARS ATS AUD AWG AZN BAM BBD BDT BGL BGN BHD BIF…" at bounding box center [682, 349] width 114 height 21
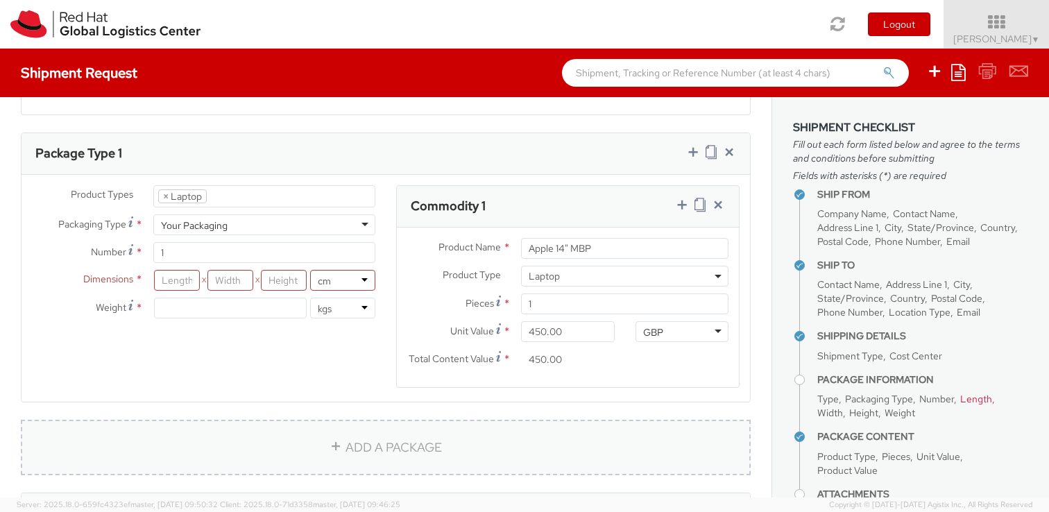
scroll to position [628, 0]
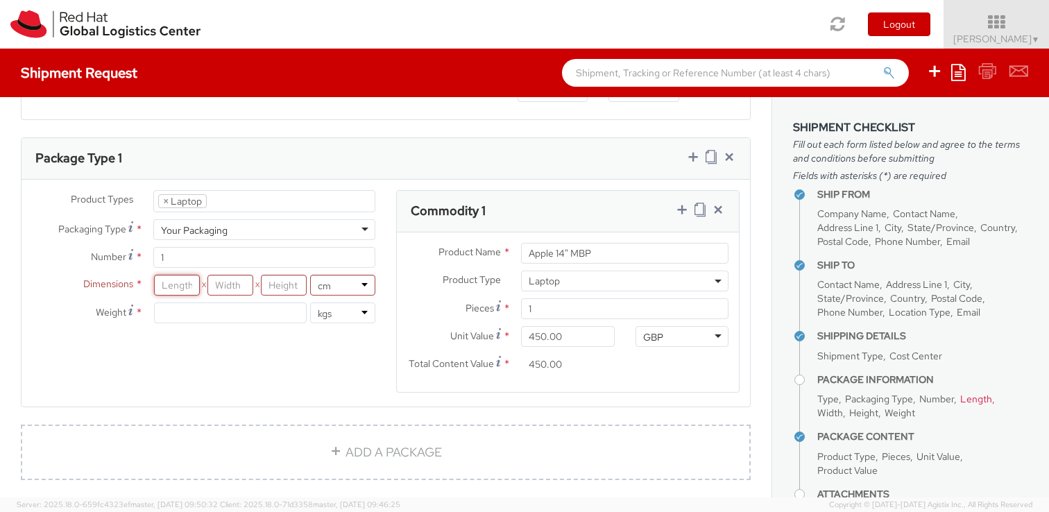
click at [175, 282] on input "number" at bounding box center [177, 285] width 46 height 21
click at [189, 288] on input "number" at bounding box center [177, 285] width 46 height 21
type input "51"
type input "42"
type input "16"
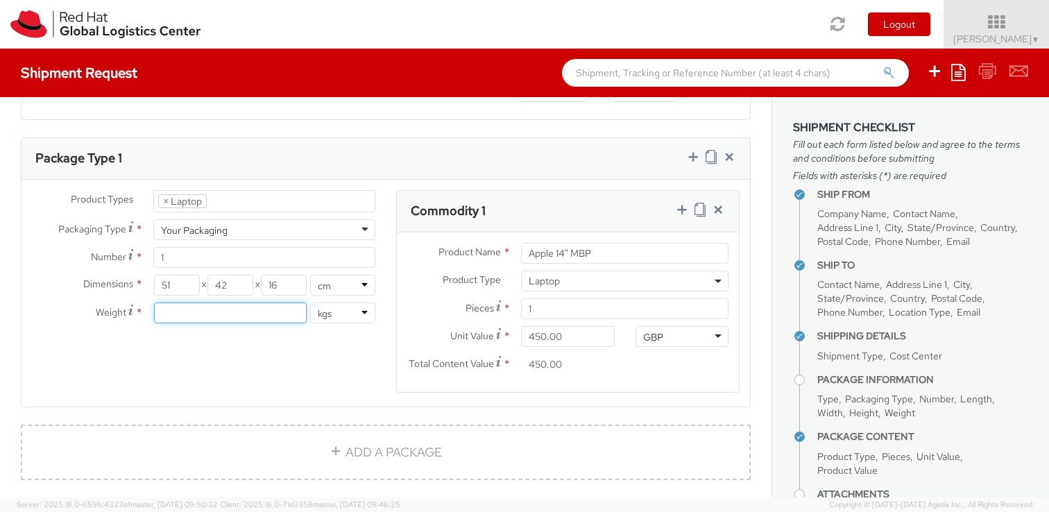
click at [223, 318] on input "number" at bounding box center [230, 312] width 153 height 21
type input "5"
type input "4"
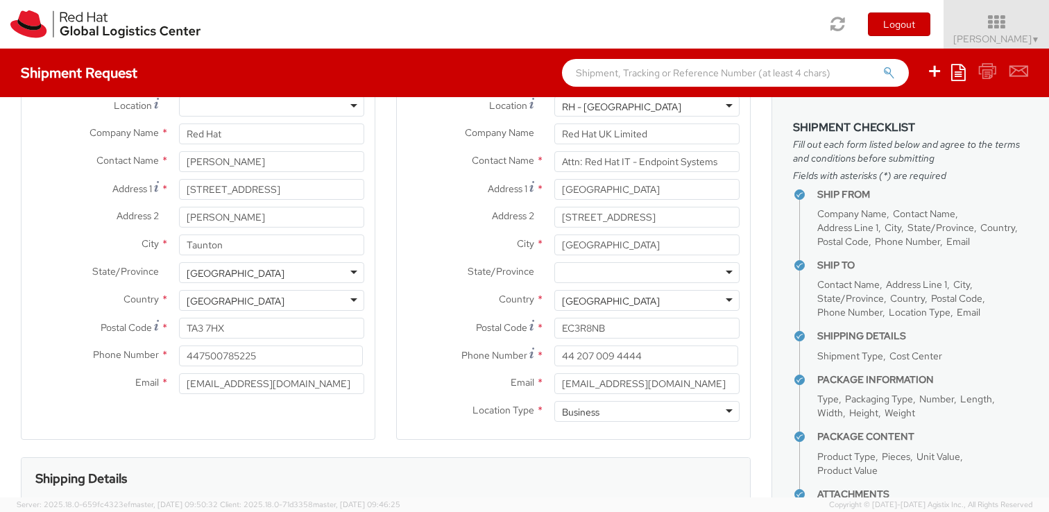
scroll to position [0, 0]
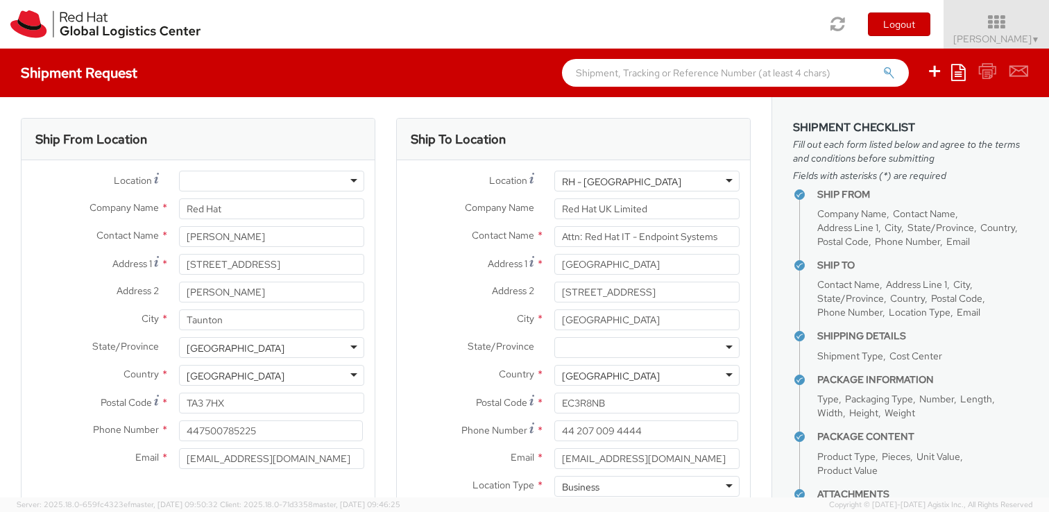
click at [355, 183] on div at bounding box center [271, 181] width 185 height 21
click at [381, 180] on div "Ship From Location Location * RH - Amsterdam - MSO RH - Amsterdam Data Center R…" at bounding box center [197, 325] width 375 height 414
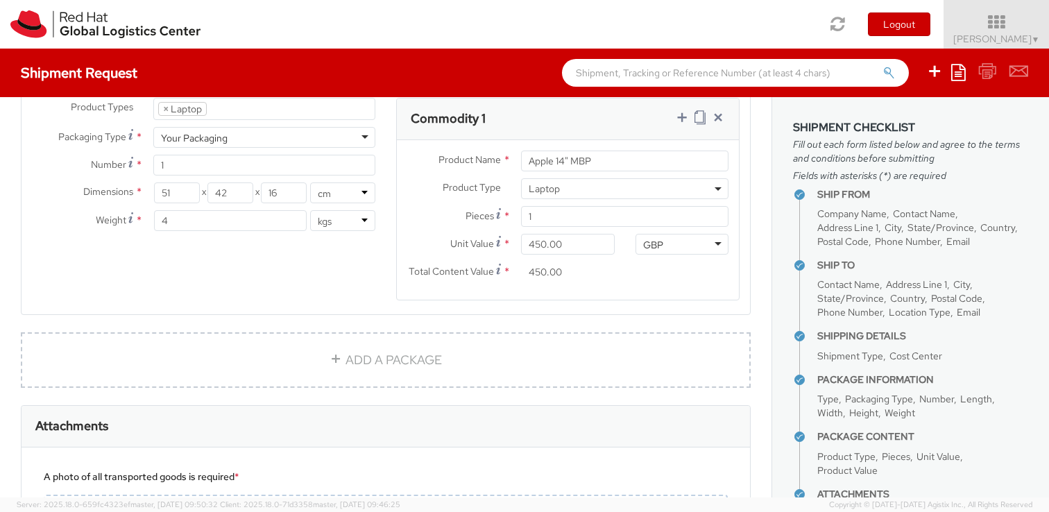
scroll to position [1058, 0]
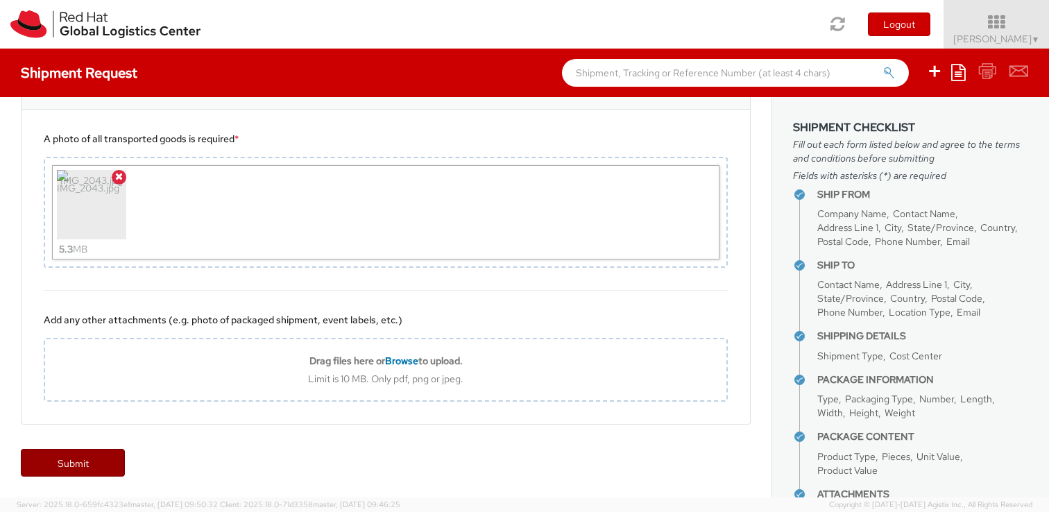
click at [94, 459] on link "Submit" at bounding box center [73, 463] width 104 height 28
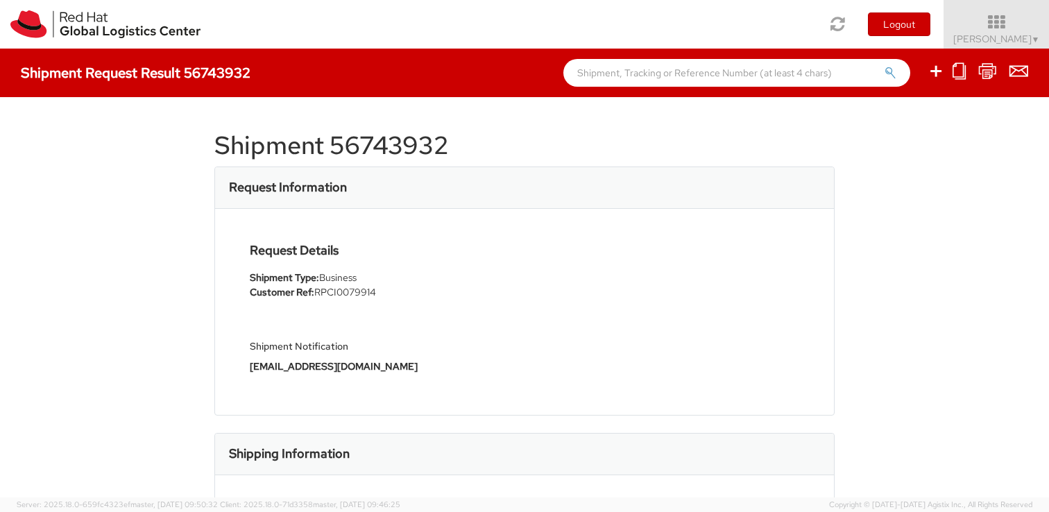
click at [225, 74] on h4 "Shipment Request Result 56743932" at bounding box center [136, 72] width 230 height 15
copy h4 "56743932"
